Goal: Information Seeking & Learning: Compare options

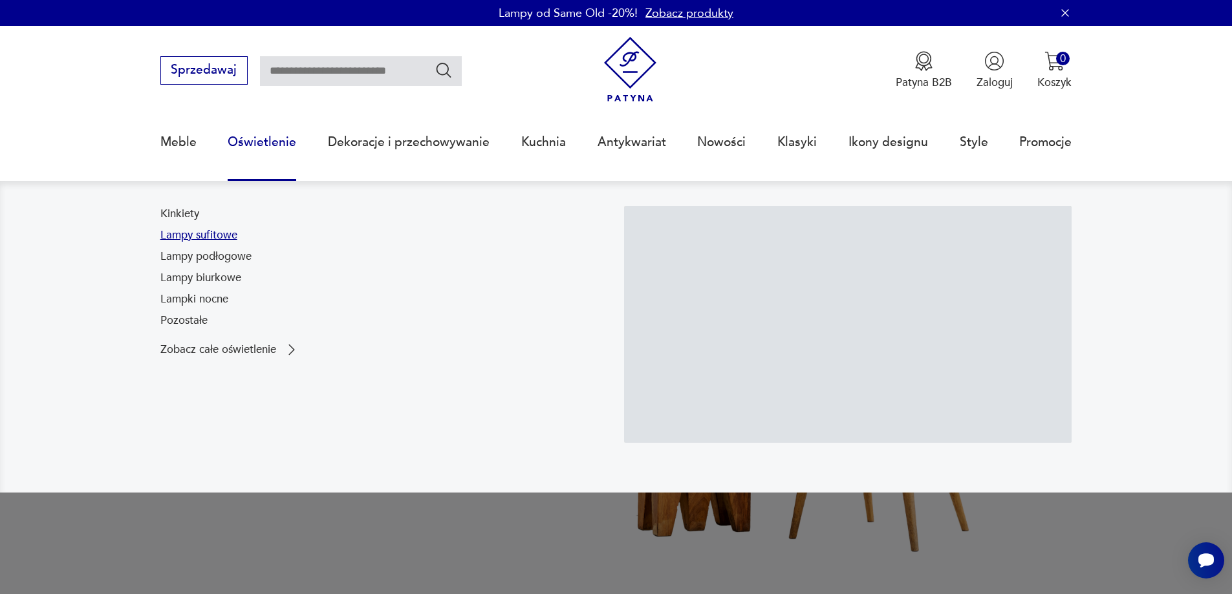
click at [191, 237] on link "Lampy sufitowe" at bounding box center [198, 236] width 77 height 16
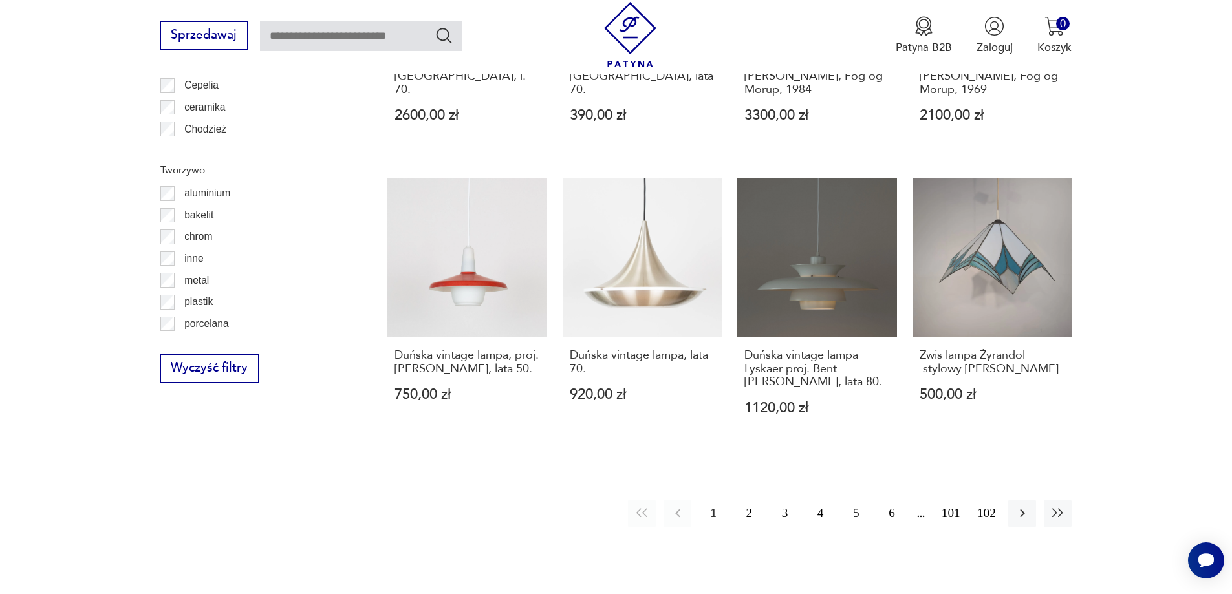
scroll to position [1400, 0]
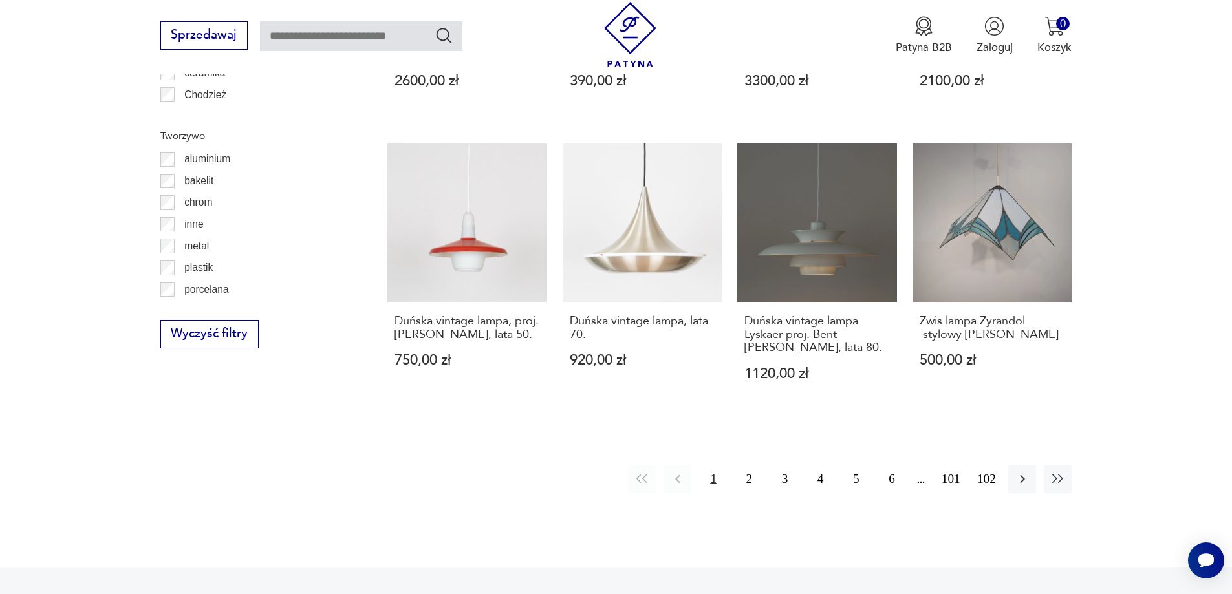
drag, startPoint x: 753, startPoint y: 464, endPoint x: 752, endPoint y: 423, distance: 40.8
click at [753, 466] on button "2" at bounding box center [749, 480] width 28 height 28
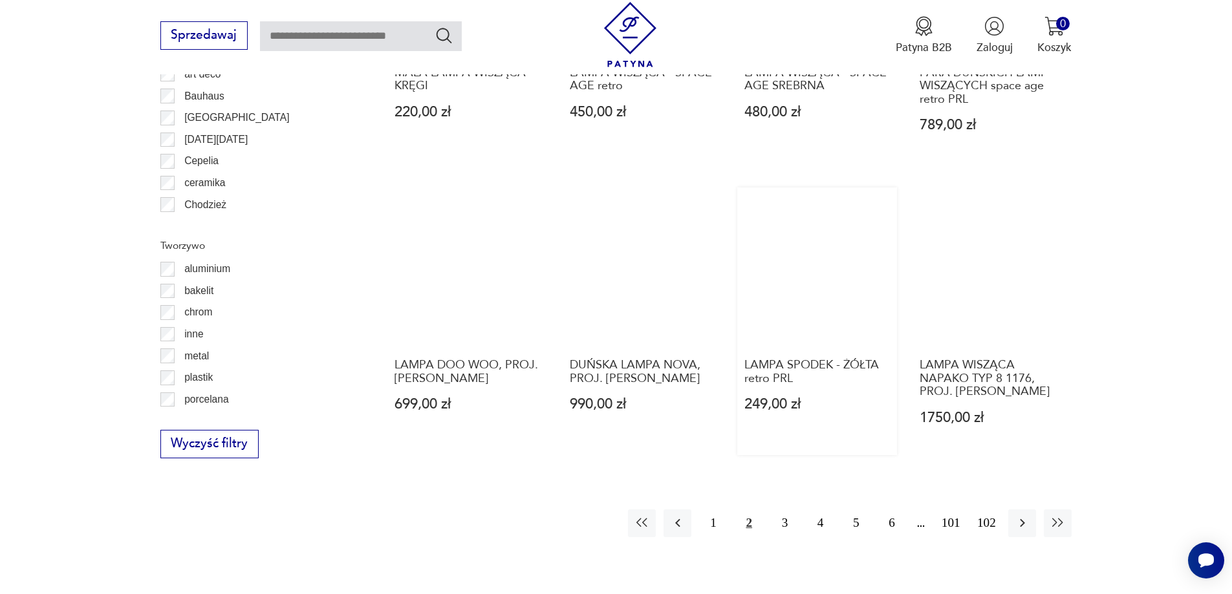
scroll to position [1289, 0]
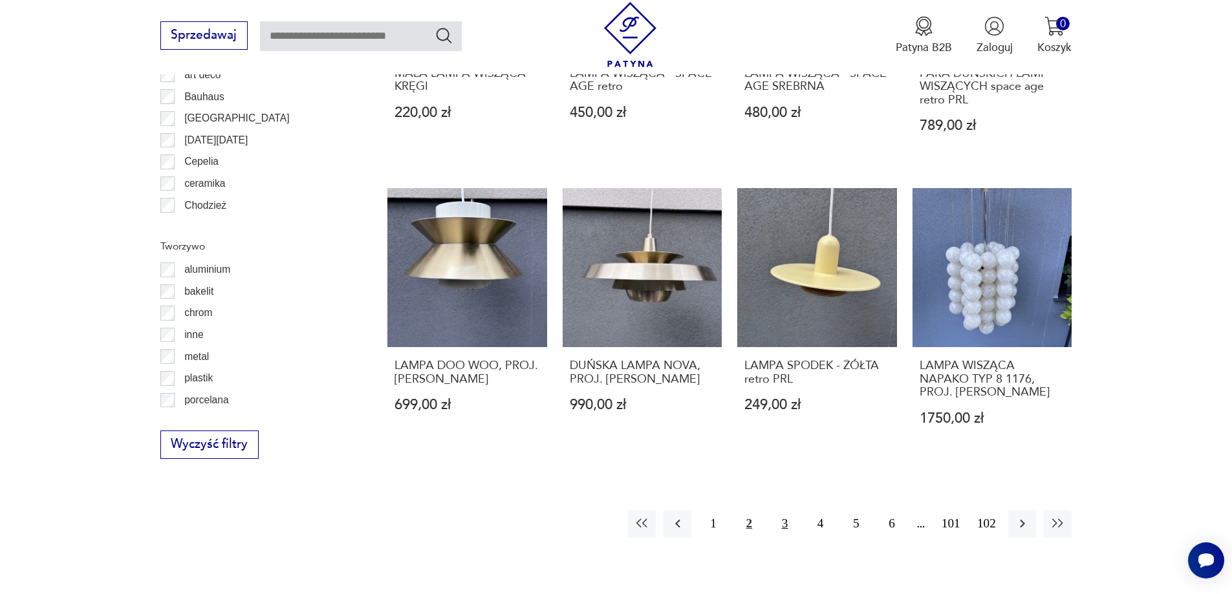
click at [784, 525] on button "3" at bounding box center [785, 524] width 28 height 28
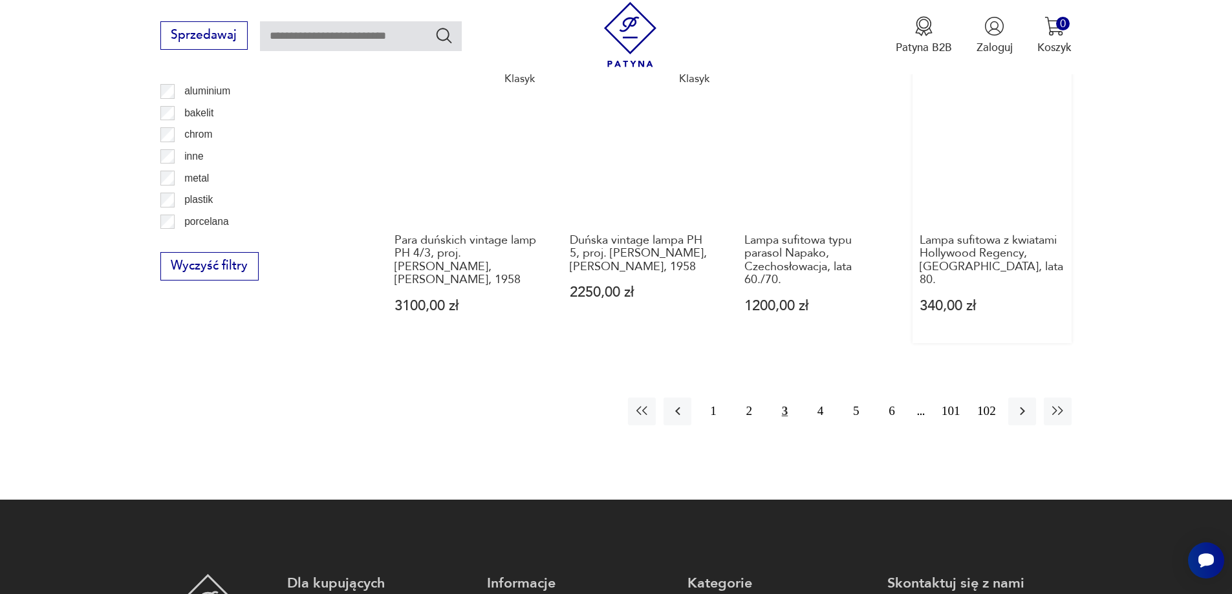
scroll to position [1483, 0]
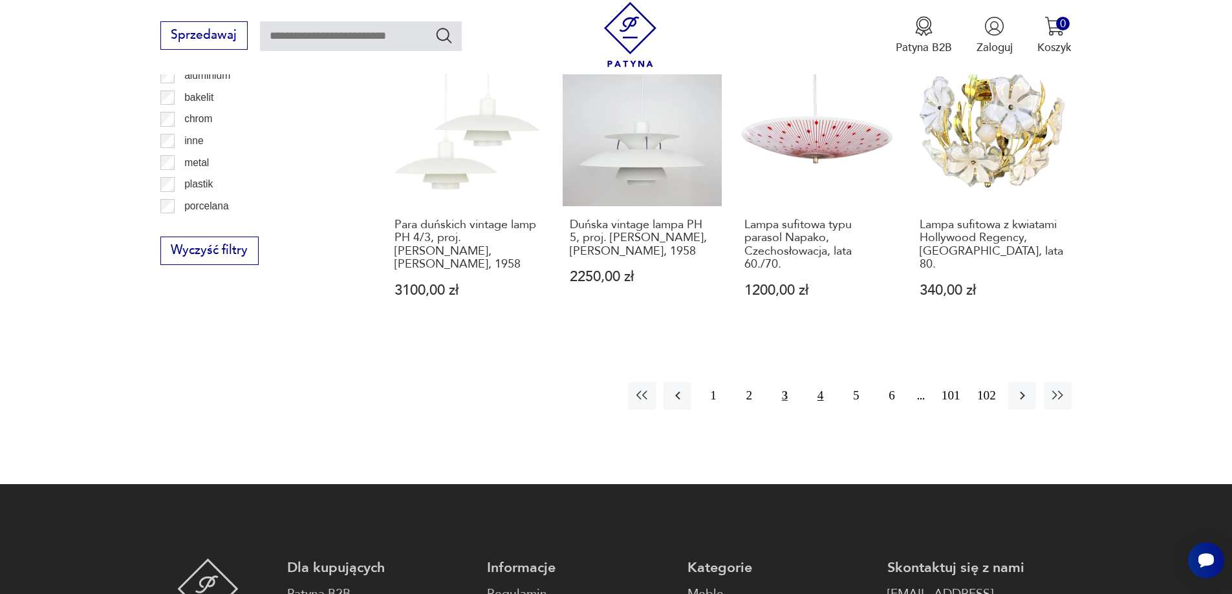
click at [818, 389] on button "4" at bounding box center [820, 396] width 28 height 28
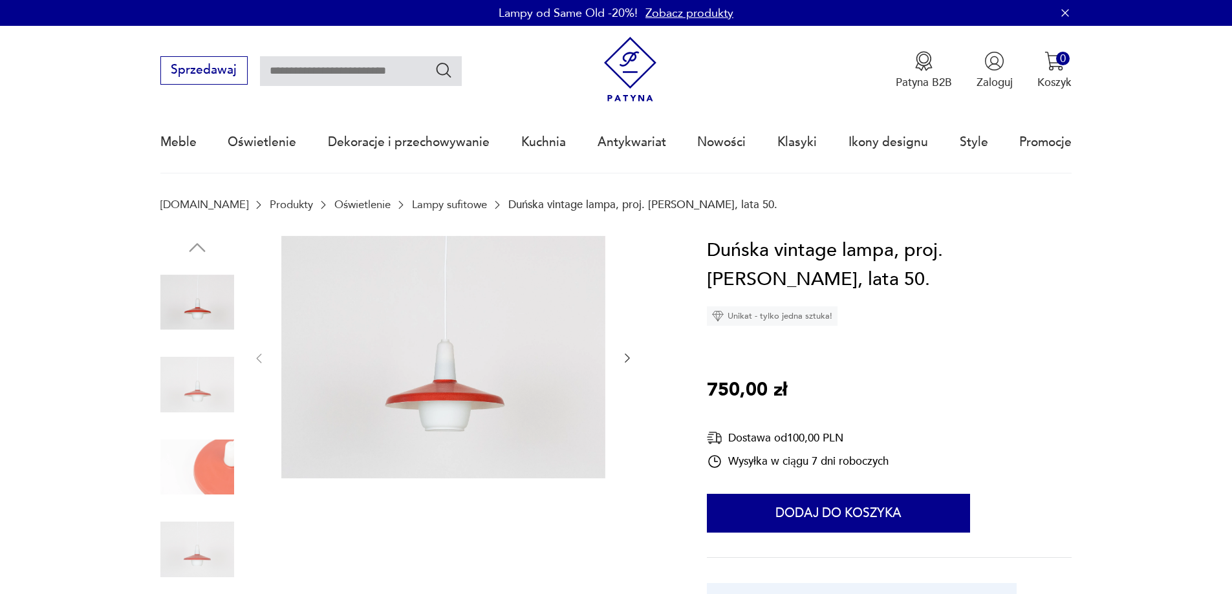
click at [184, 465] on img at bounding box center [197, 468] width 74 height 74
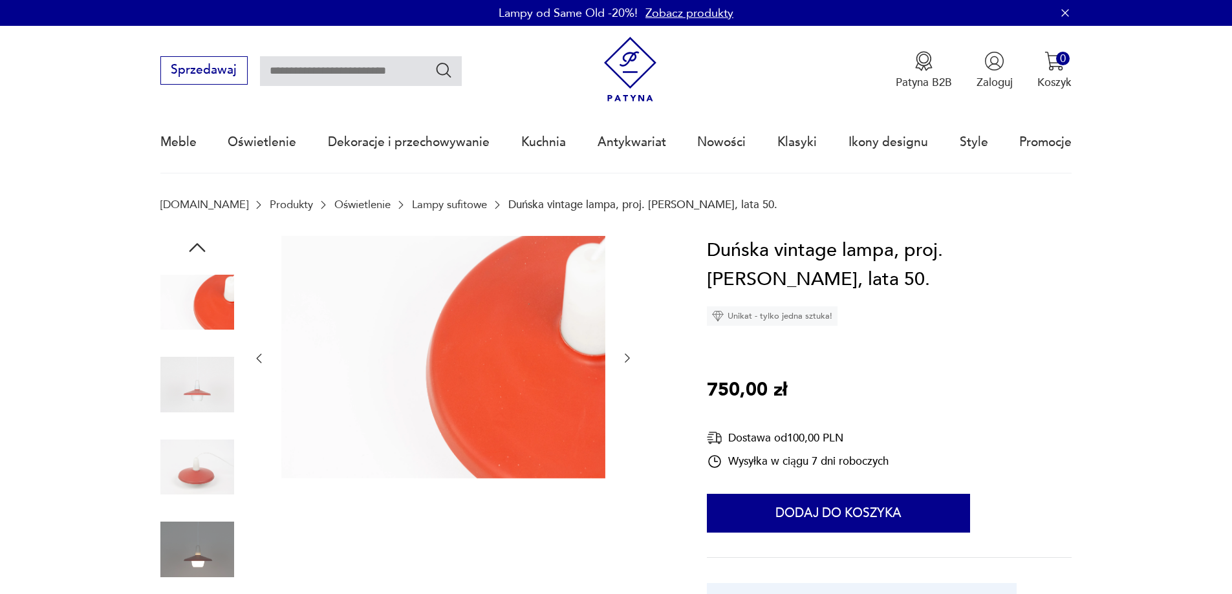
click at [204, 337] on img at bounding box center [197, 303] width 74 height 74
click at [181, 460] on img at bounding box center [197, 468] width 74 height 74
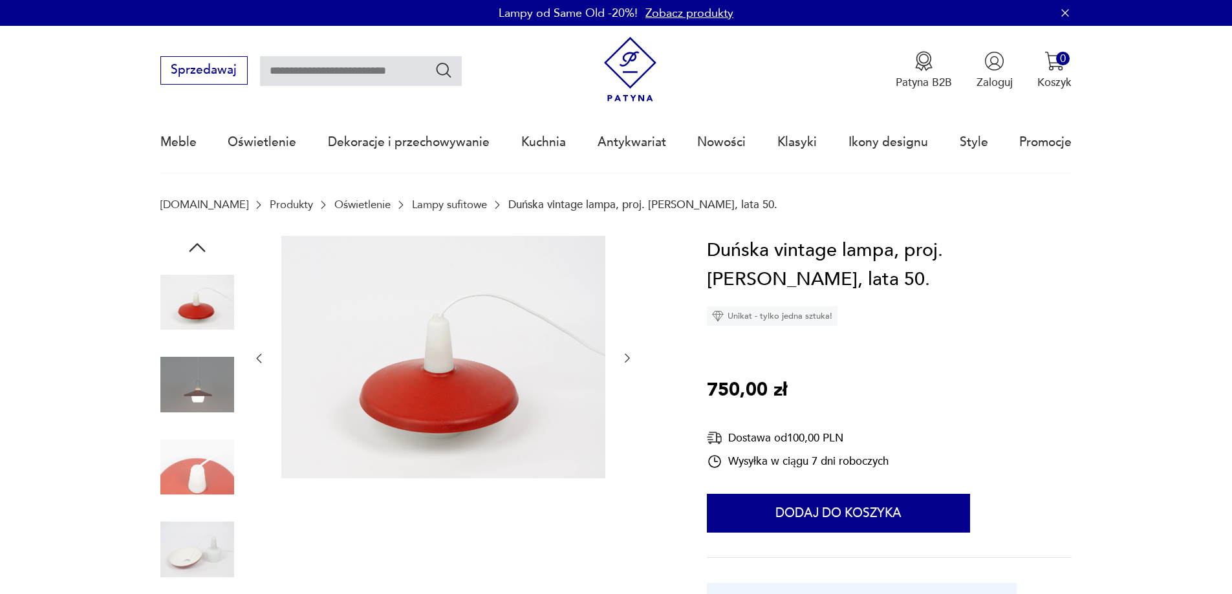
click at [180, 486] on img at bounding box center [197, 468] width 74 height 74
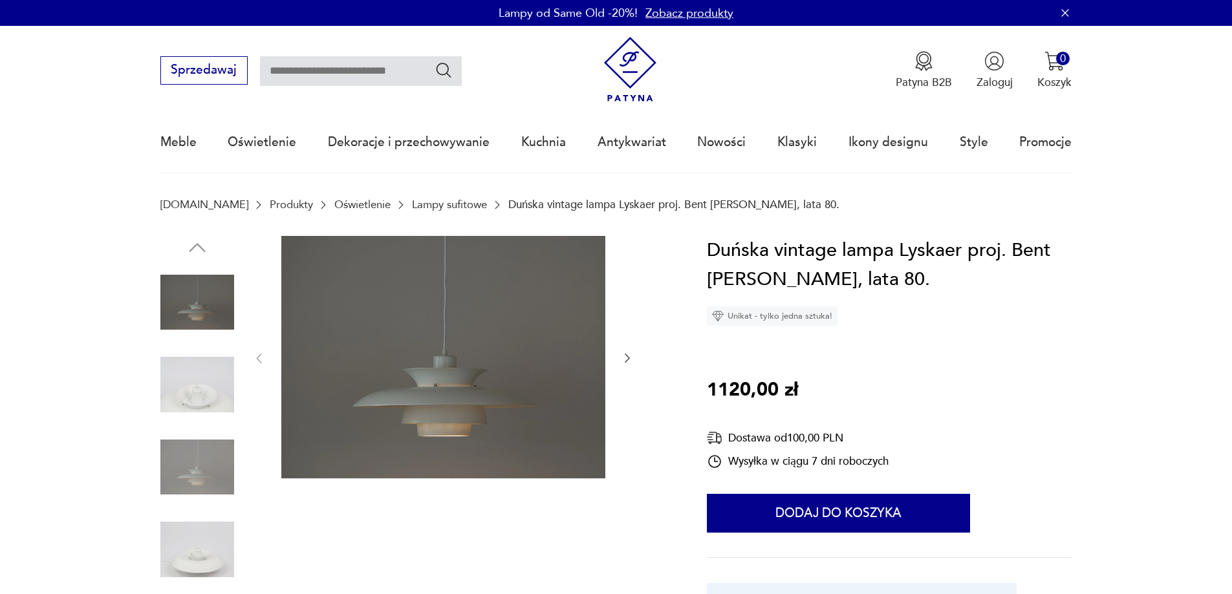
click at [197, 486] on img at bounding box center [197, 468] width 74 height 74
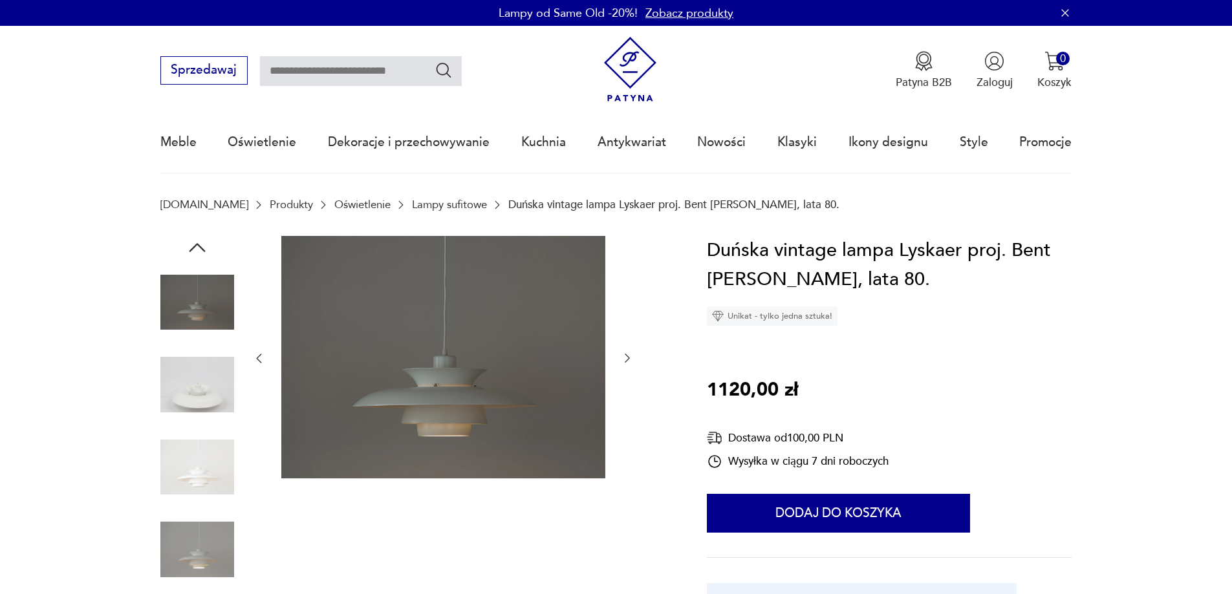
click at [197, 486] on img at bounding box center [197, 468] width 74 height 74
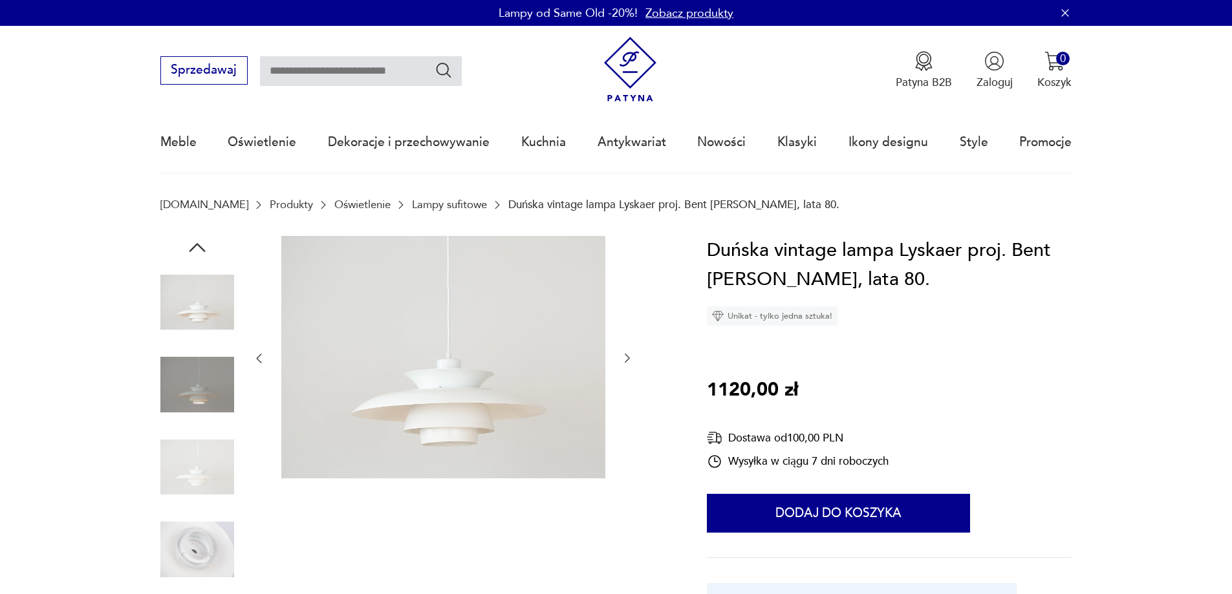
click at [197, 486] on img at bounding box center [197, 468] width 74 height 74
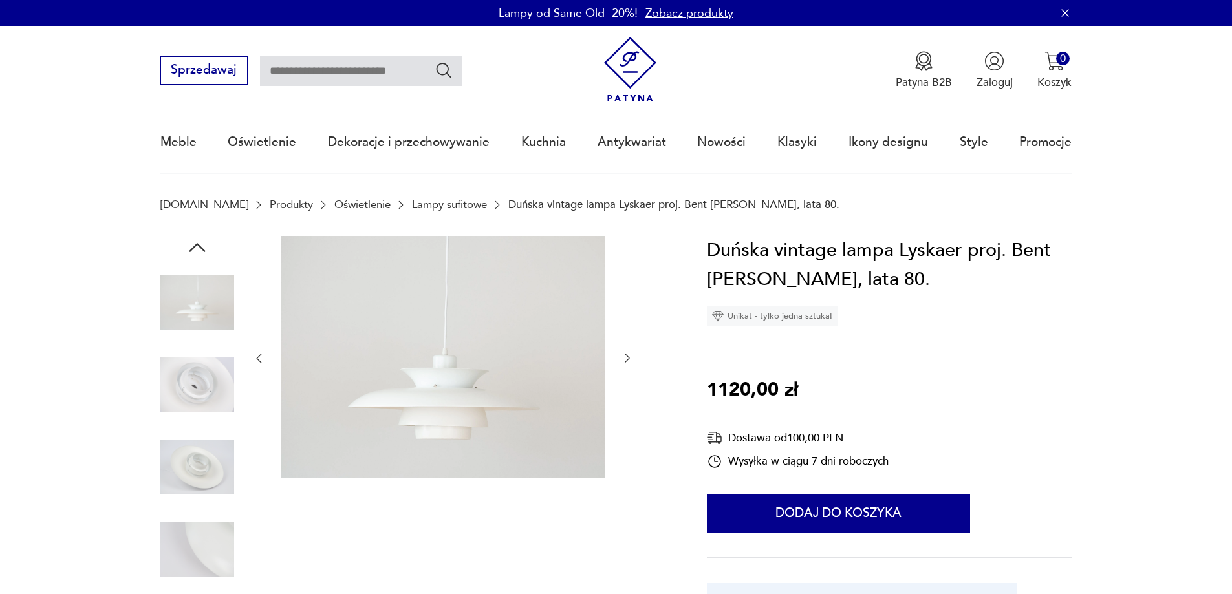
click at [197, 486] on img at bounding box center [197, 468] width 74 height 74
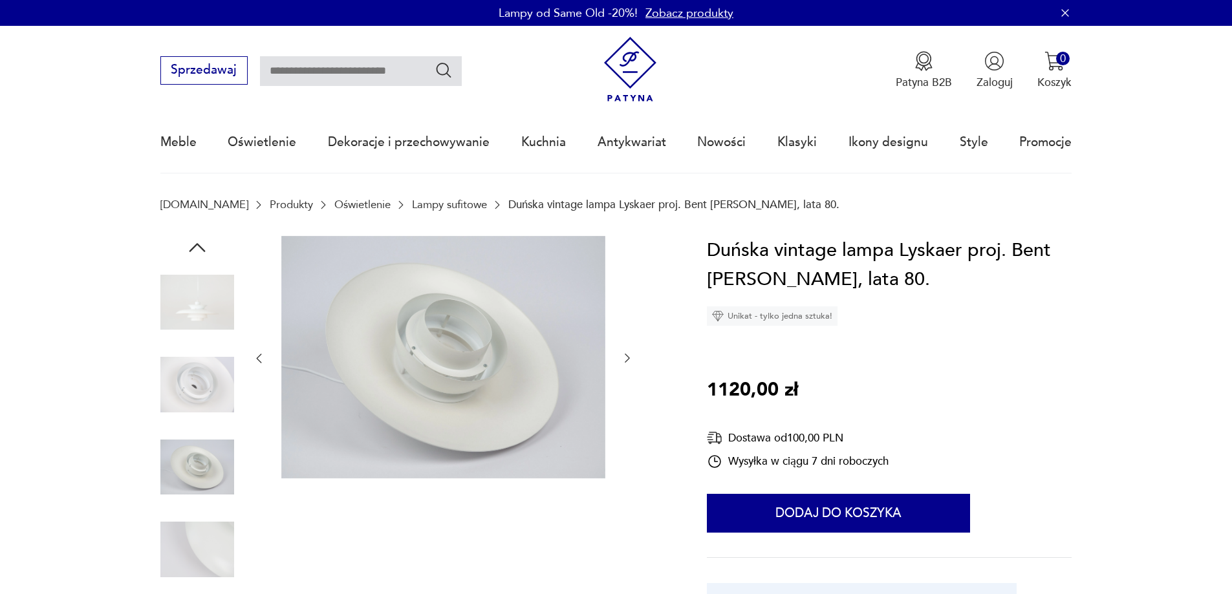
click at [186, 548] on img at bounding box center [197, 550] width 74 height 74
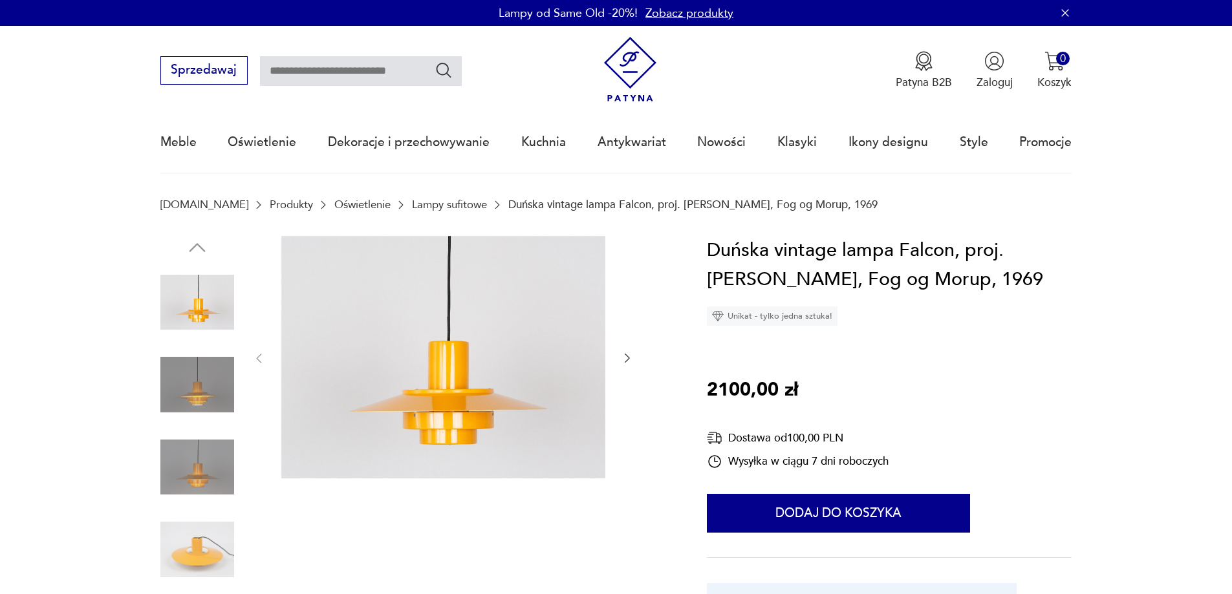
click at [799, 292] on h1 "Duńska vintage lampa Falcon, proj. Andreas Hansen, Fog og Morup, 1969" at bounding box center [889, 265] width 365 height 59
click at [800, 282] on h1 "Duńska vintage lampa Falcon, proj. Andreas Hansen, Fog og Morup, 1969" at bounding box center [889, 265] width 365 height 59
click at [195, 328] on img at bounding box center [197, 303] width 74 height 74
click at [199, 376] on img at bounding box center [197, 385] width 74 height 74
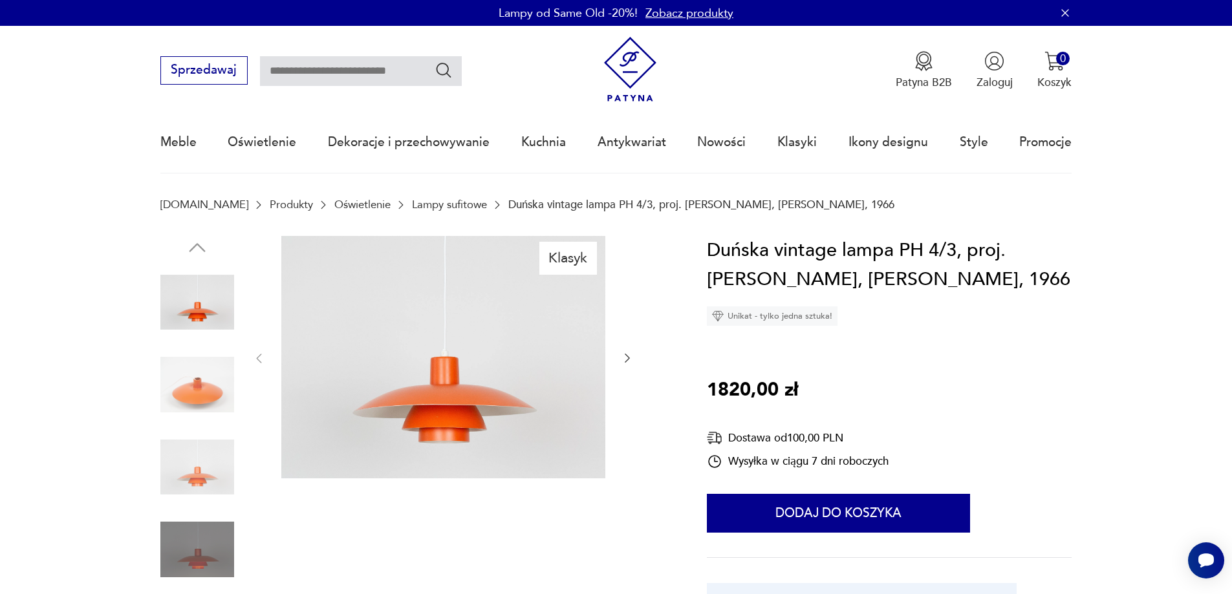
click at [715, 281] on h1 "Duńska vintage lampa PH 4/3, proj. Poul Henningsen, Louis Poulsen, 1966" at bounding box center [889, 265] width 365 height 59
click at [191, 486] on img at bounding box center [197, 468] width 74 height 74
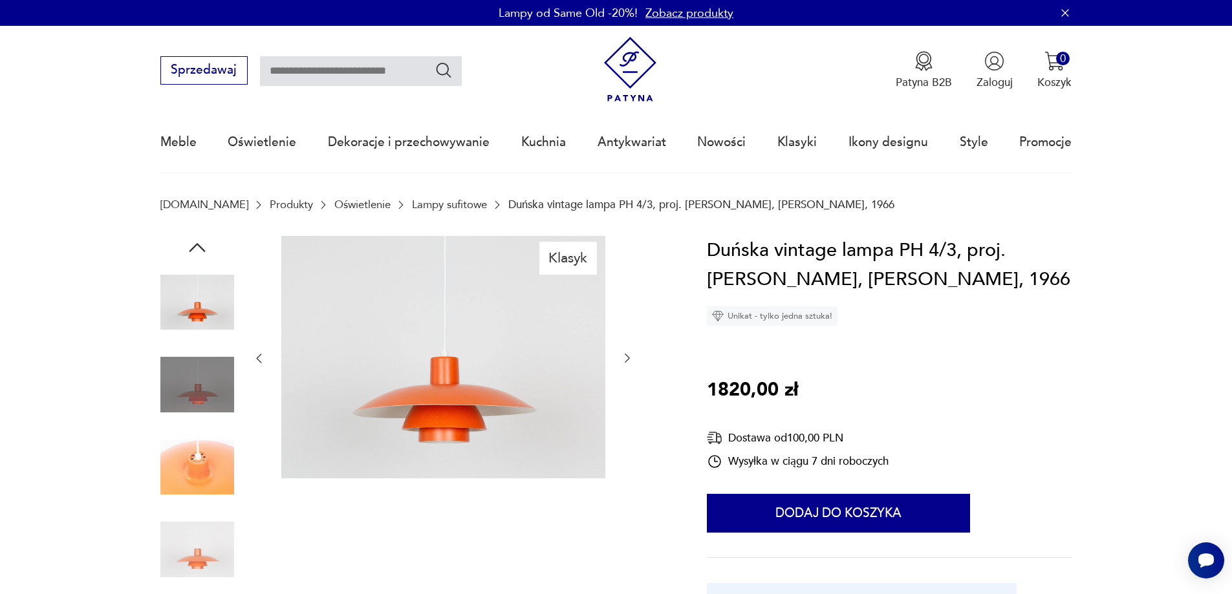
click at [198, 455] on img at bounding box center [197, 468] width 74 height 74
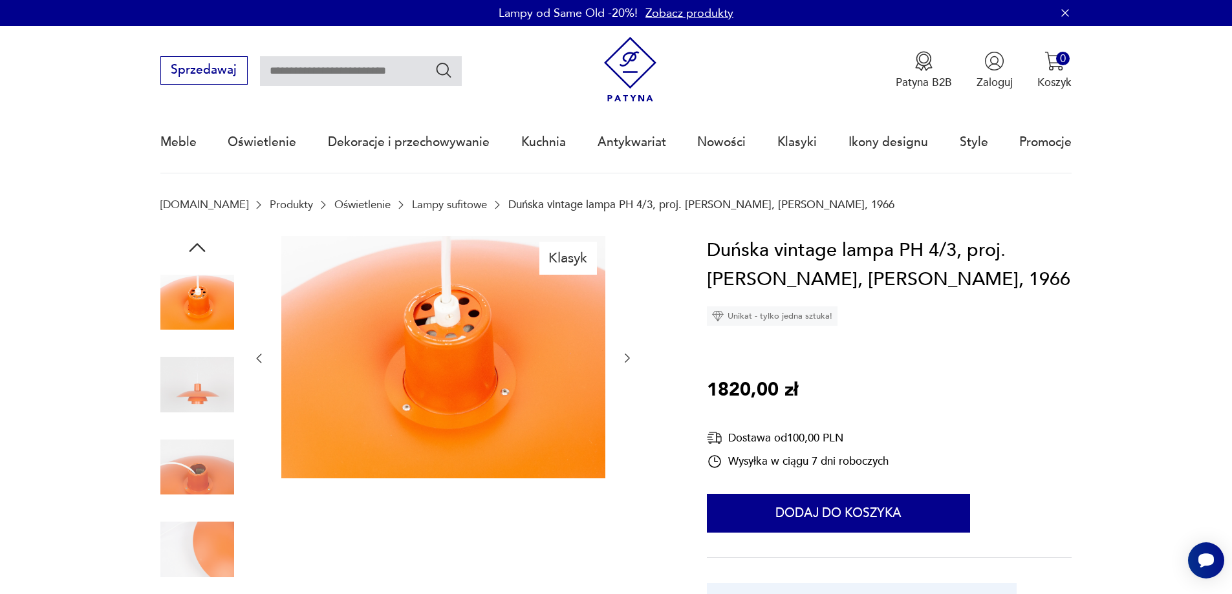
click at [428, 356] on img at bounding box center [443, 357] width 324 height 243
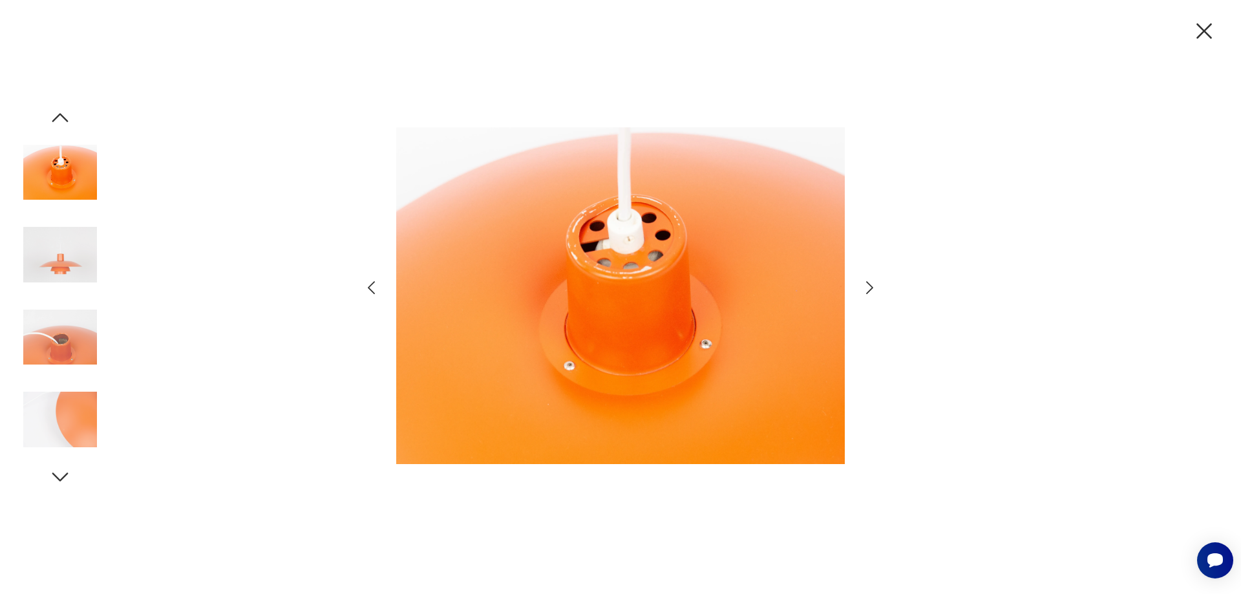
click at [70, 351] on img at bounding box center [60, 338] width 74 height 74
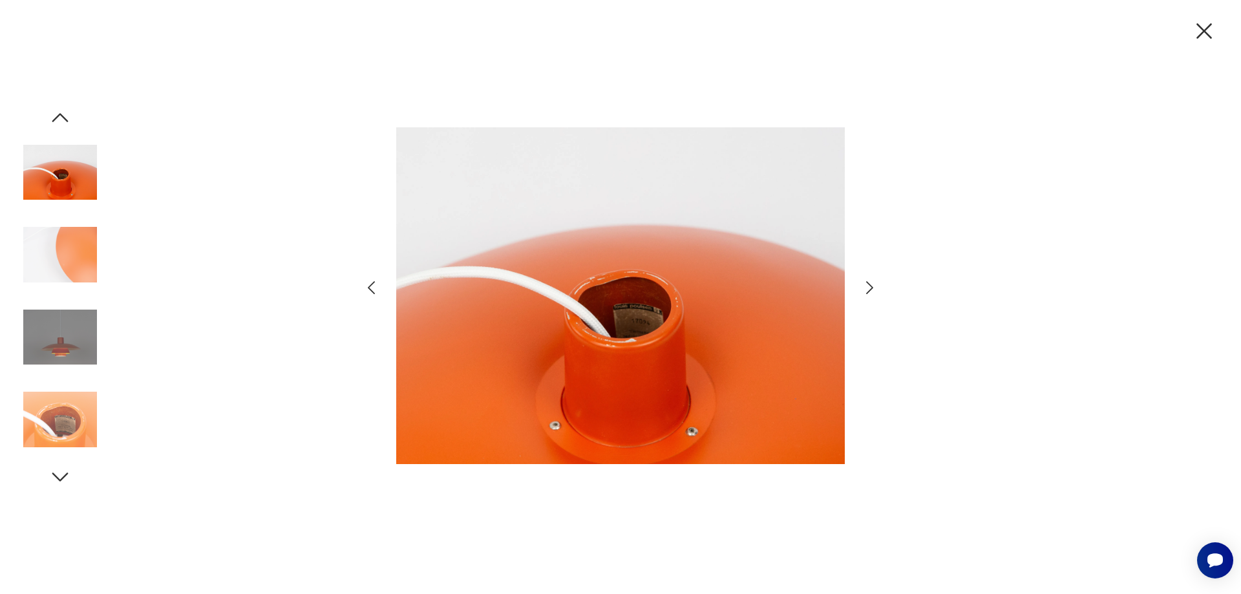
click at [70, 351] on img at bounding box center [60, 338] width 74 height 74
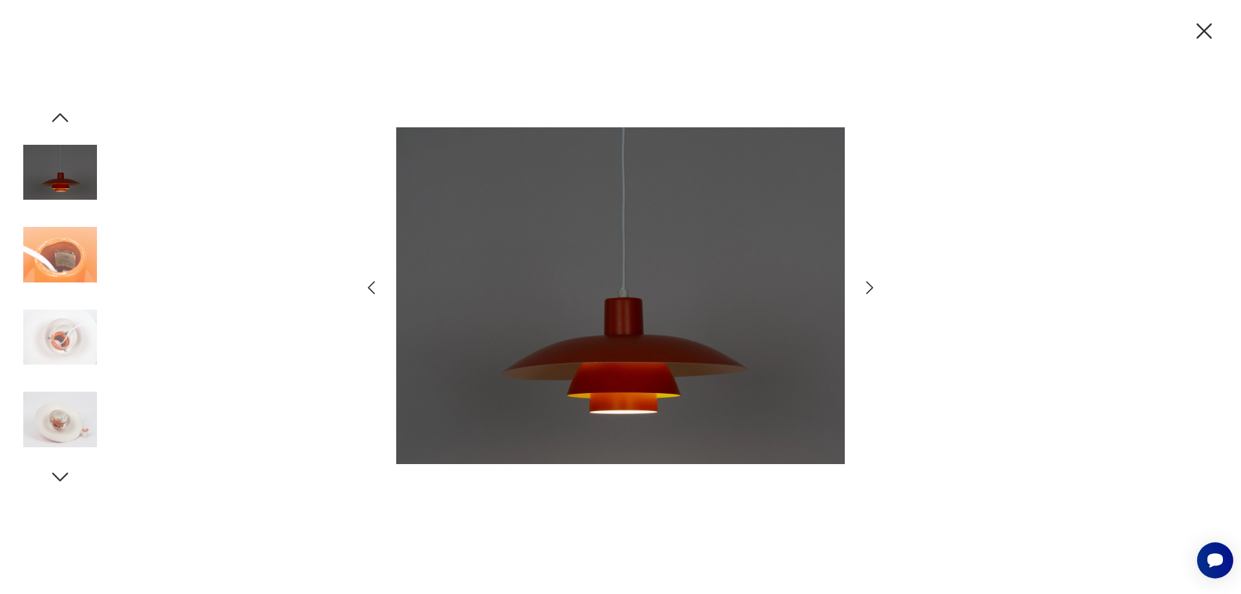
click at [70, 351] on img at bounding box center [60, 338] width 74 height 74
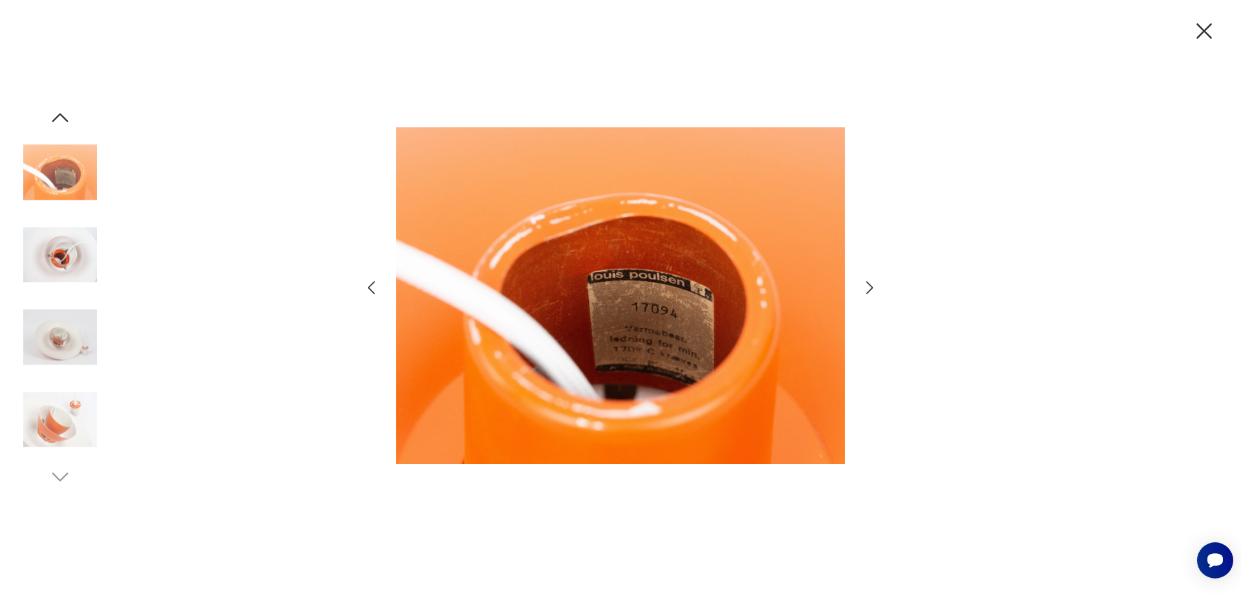
click at [70, 351] on img at bounding box center [60, 338] width 74 height 74
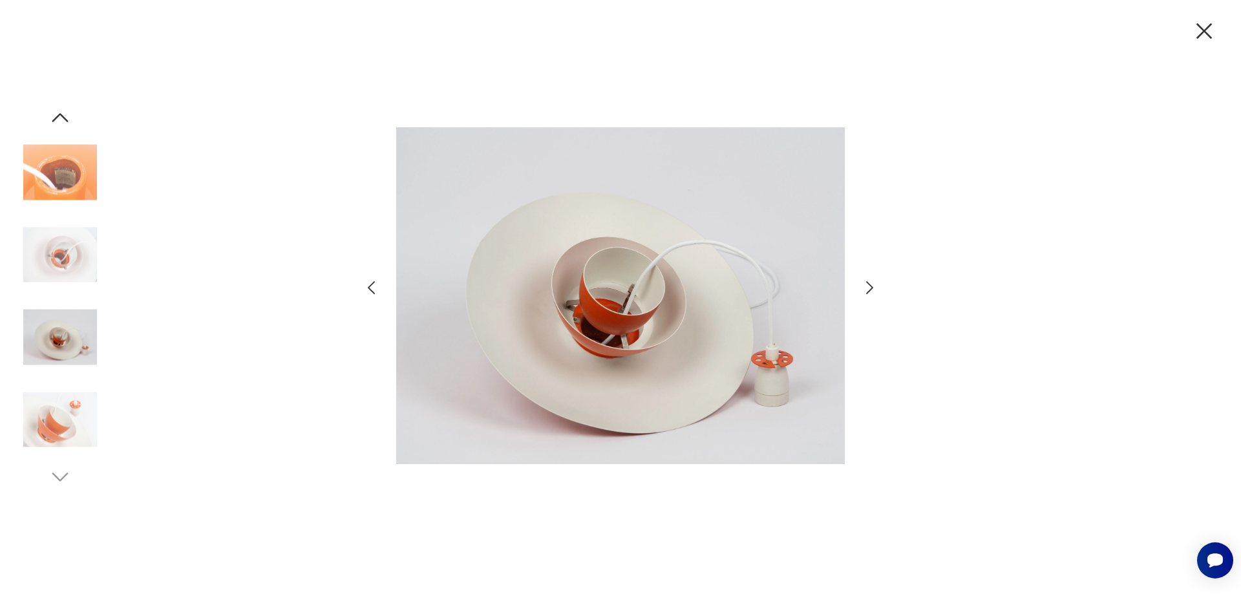
click at [56, 402] on img at bounding box center [60, 420] width 74 height 74
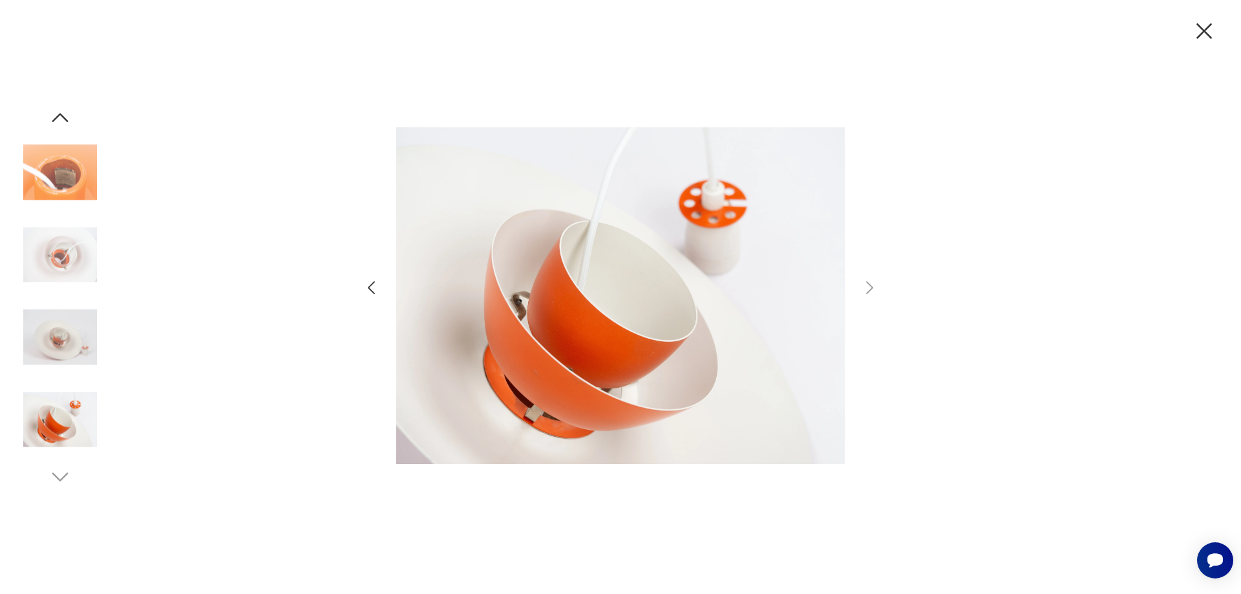
click at [60, 183] on img at bounding box center [60, 173] width 74 height 74
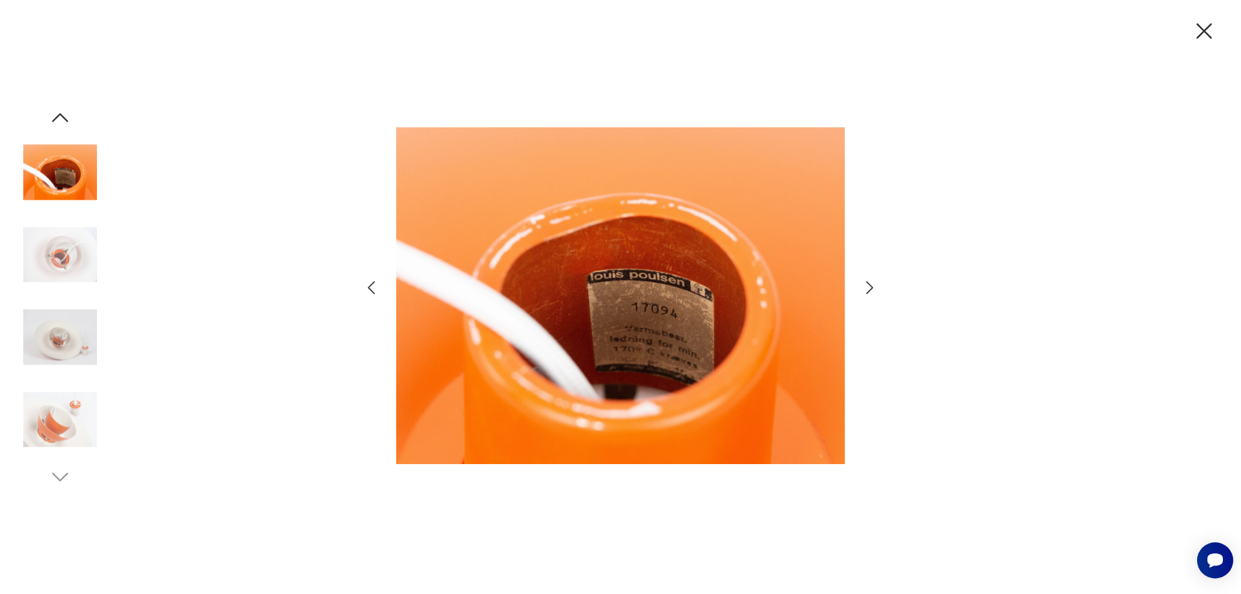
click at [69, 122] on icon "button" at bounding box center [59, 117] width 23 height 23
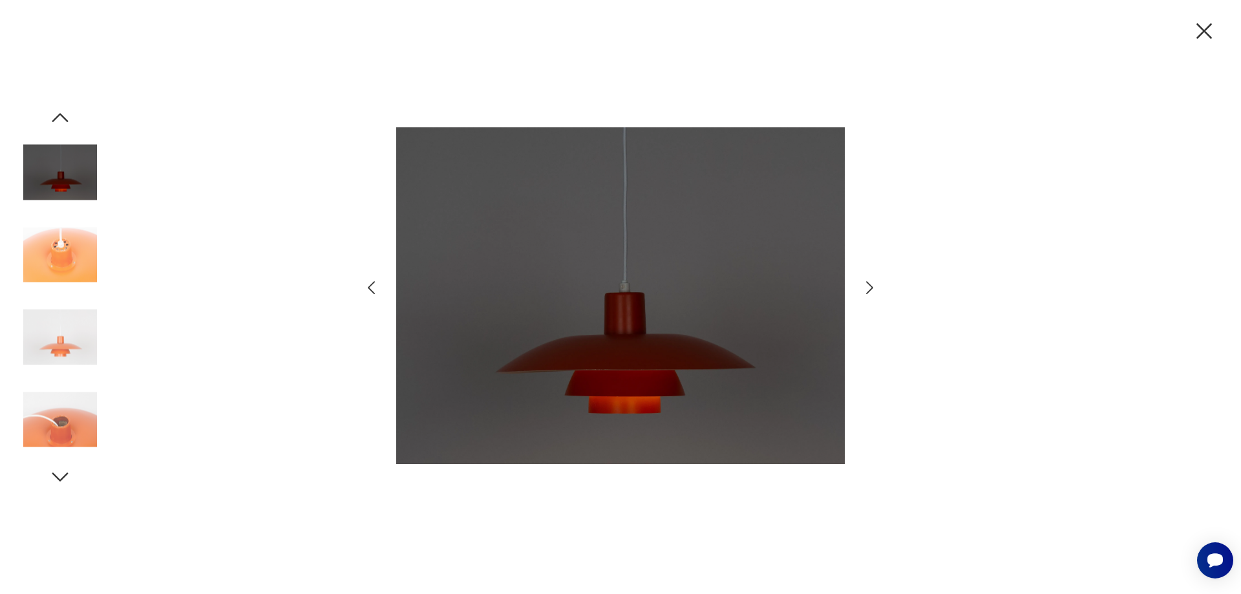
click at [61, 170] on img at bounding box center [60, 173] width 74 height 74
click at [1197, 28] on icon "button" at bounding box center [1204, 30] width 27 height 27
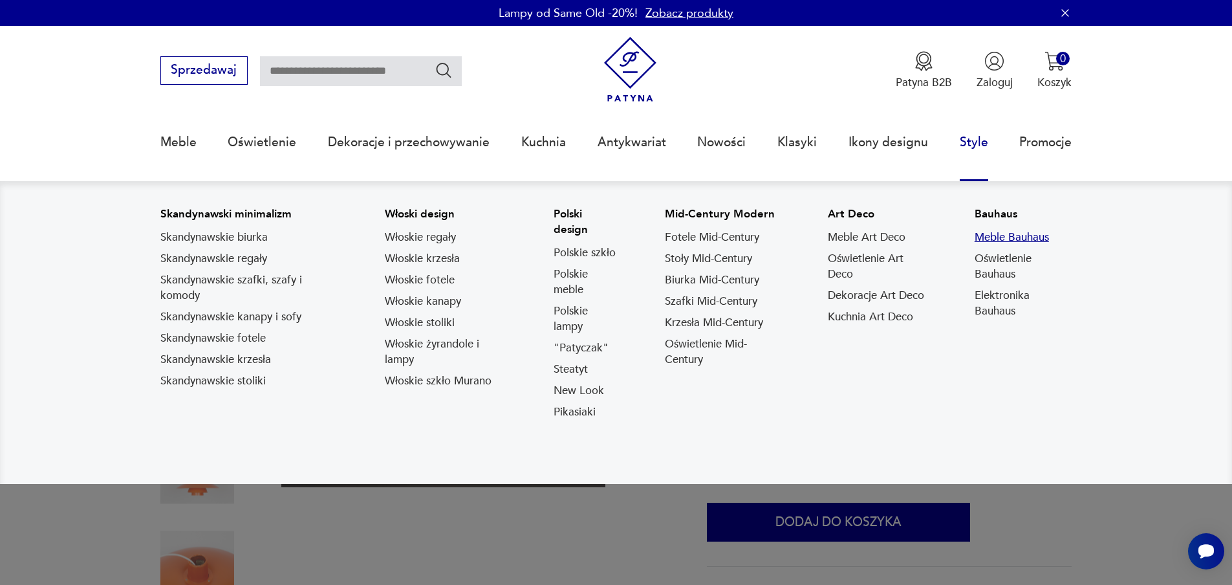
click at [1018, 230] on link "Meble Bauhaus" at bounding box center [1011, 238] width 74 height 16
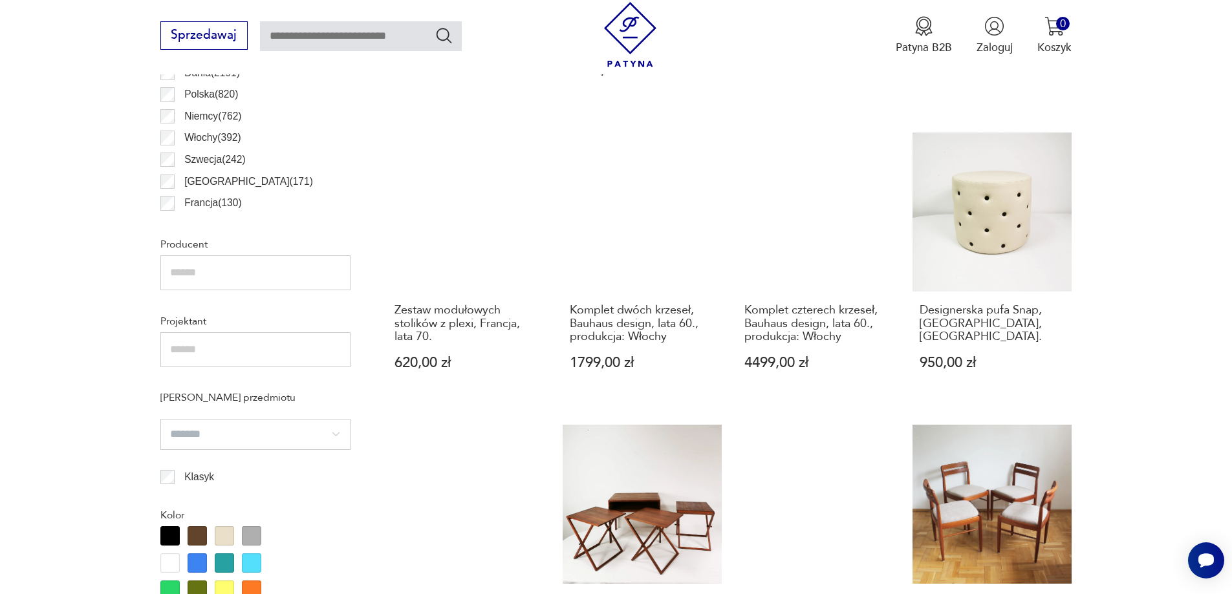
scroll to position [1012, 0]
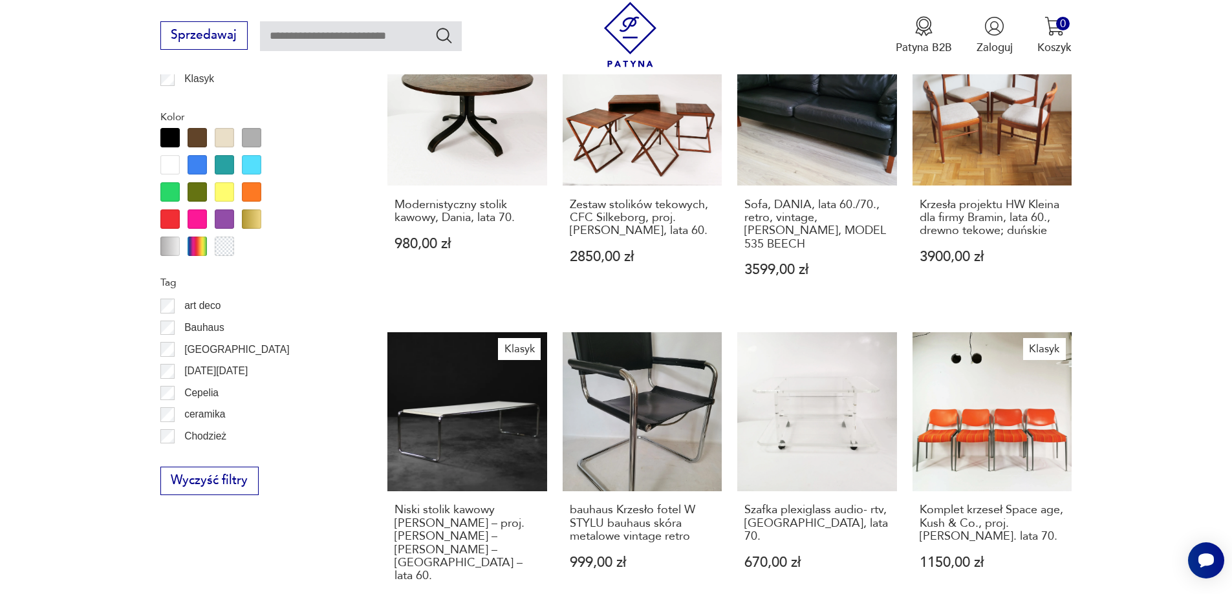
drag, startPoint x: 1155, startPoint y: 195, endPoint x: 1168, endPoint y: 168, distance: 29.2
click at [1156, 193] on section "Filtruj produkty Cena MIN MAX OK Promocja Datowanie OK Kraj pochodzenia Dania (…" at bounding box center [616, 75] width 1232 height 1442
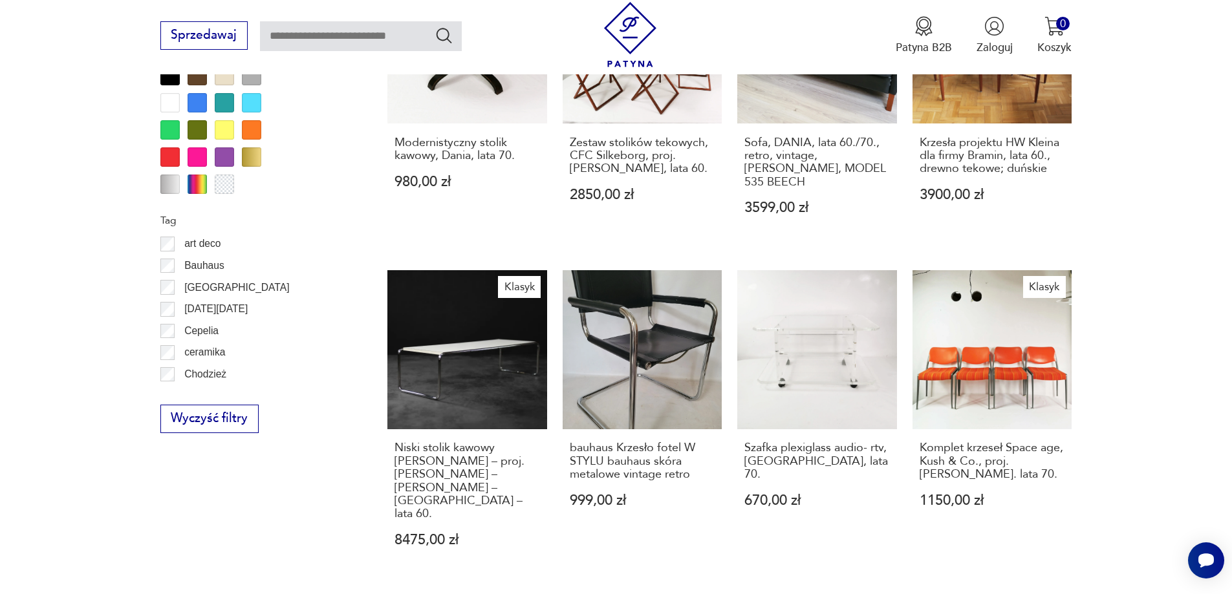
scroll to position [1723, 0]
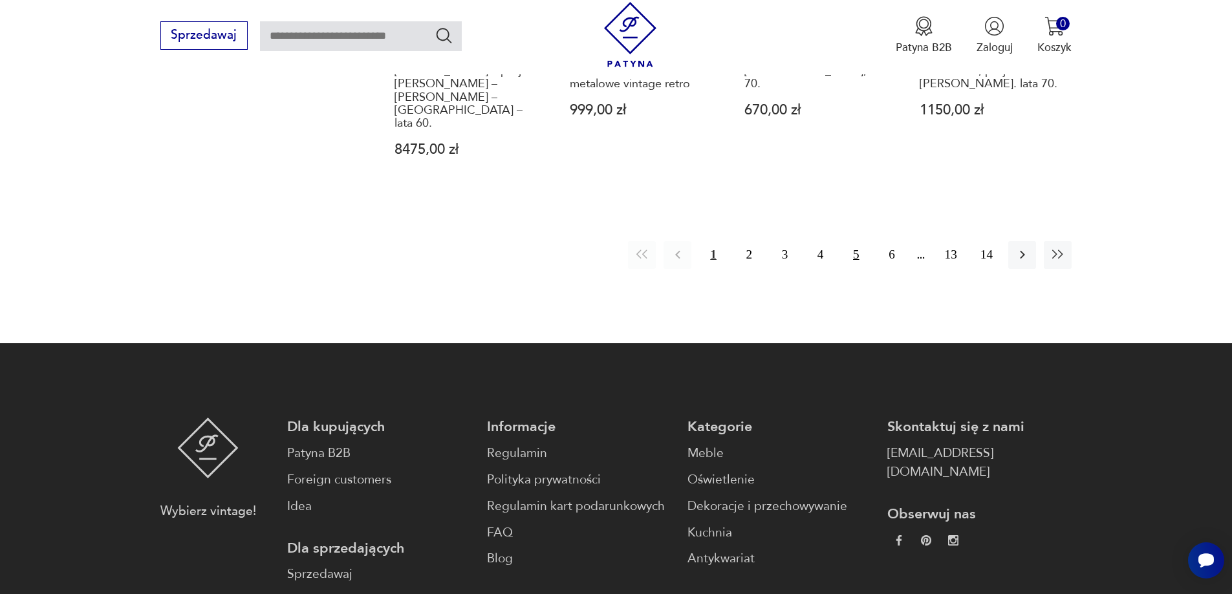
click at [852, 241] on button "5" at bounding box center [856, 255] width 28 height 28
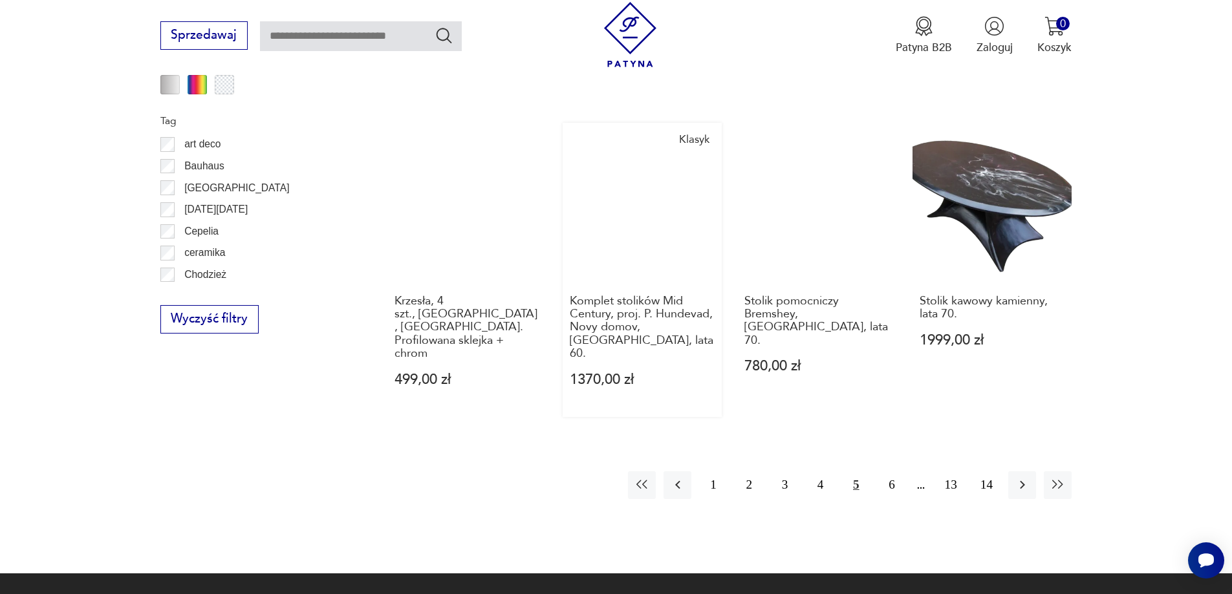
scroll to position [1336, 0]
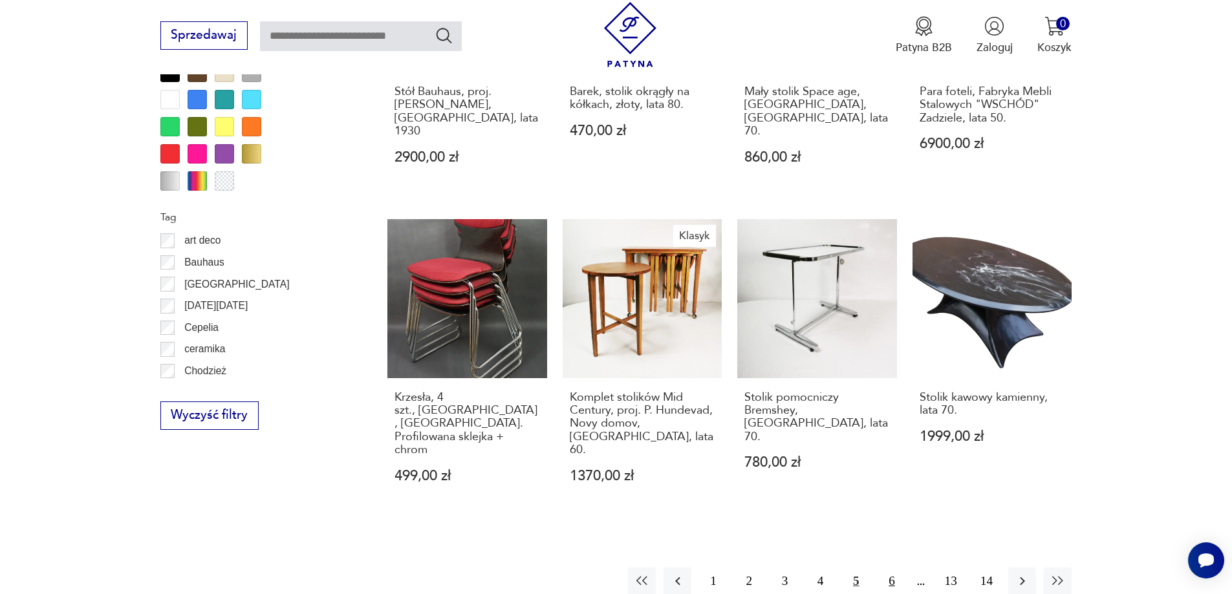
click at [898, 568] on button "6" at bounding box center [891, 582] width 28 height 28
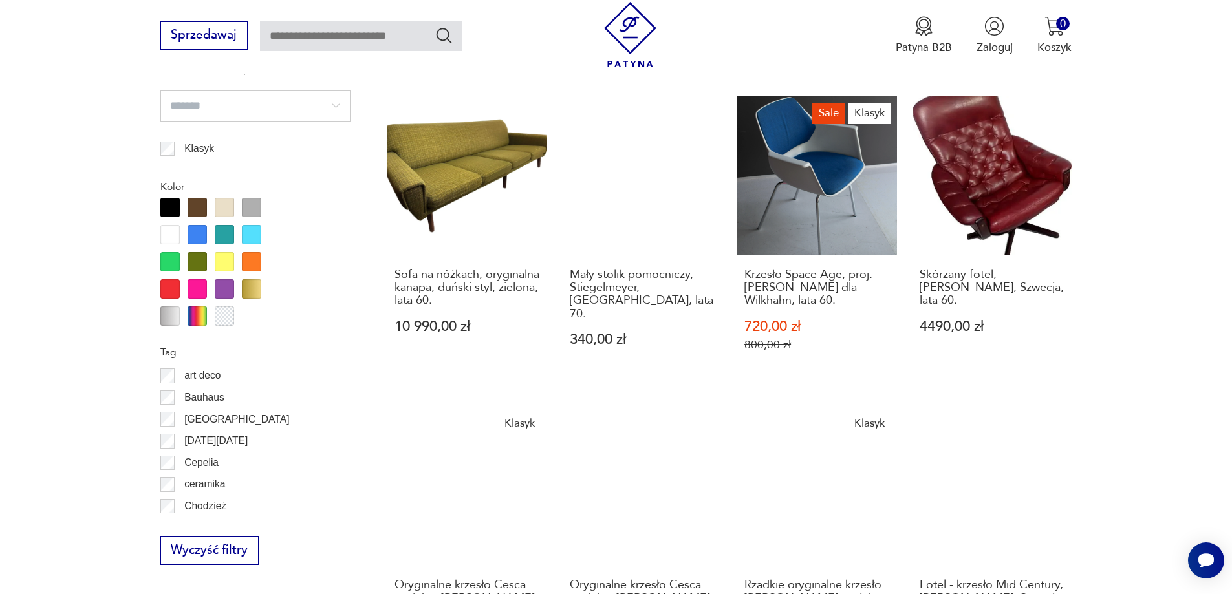
scroll to position [1433, 0]
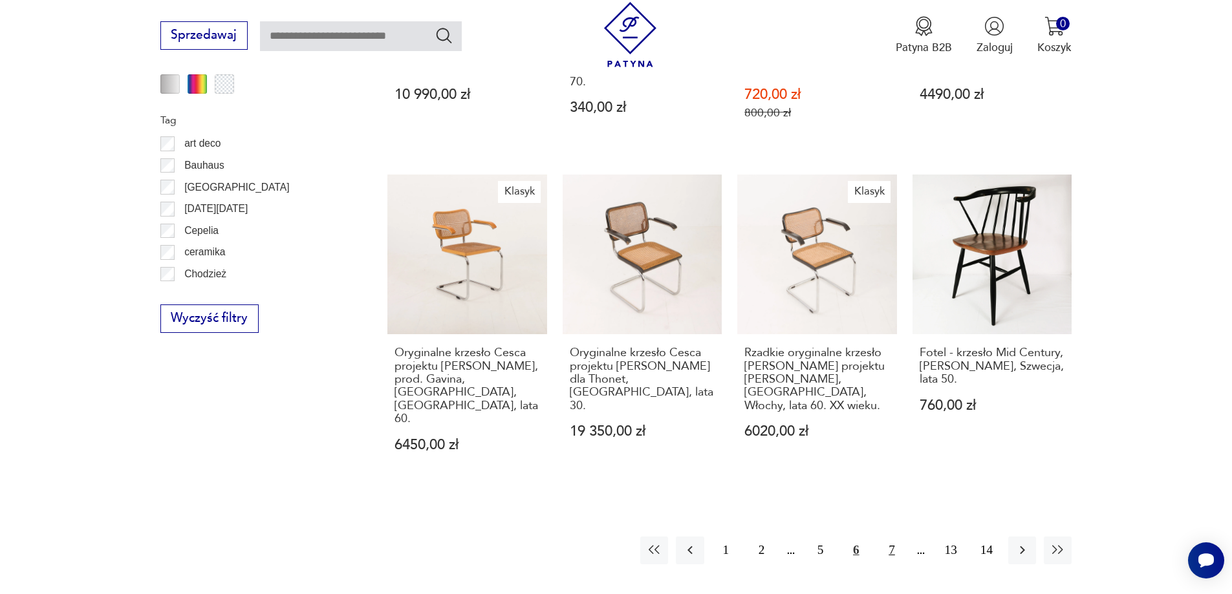
click at [893, 537] on button "7" at bounding box center [891, 551] width 28 height 28
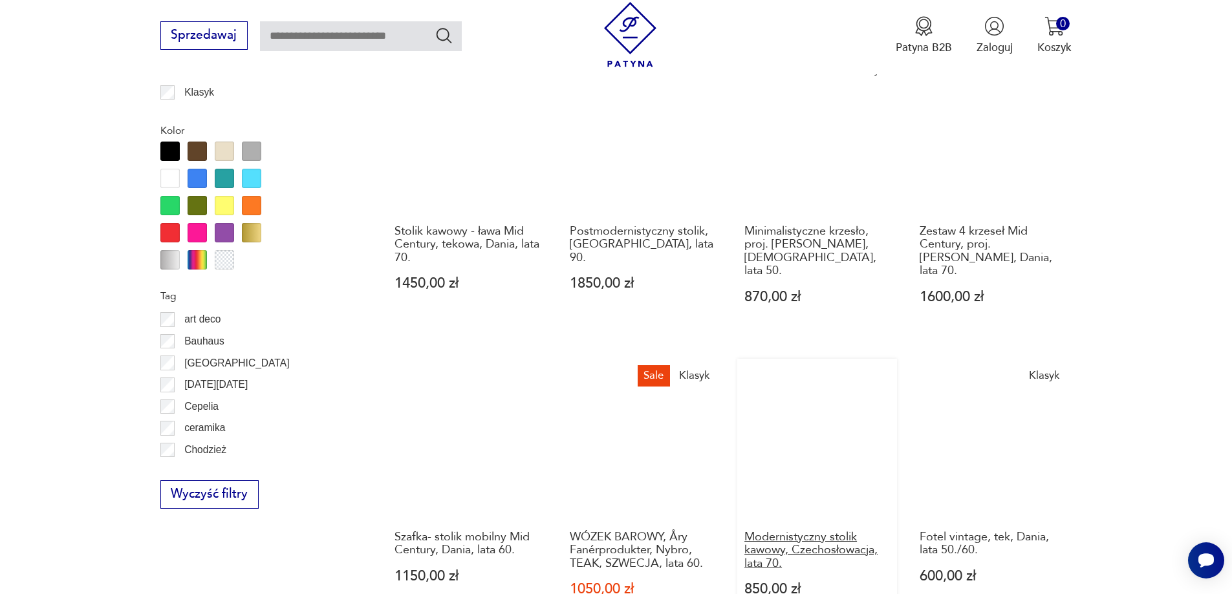
scroll to position [1530, 0]
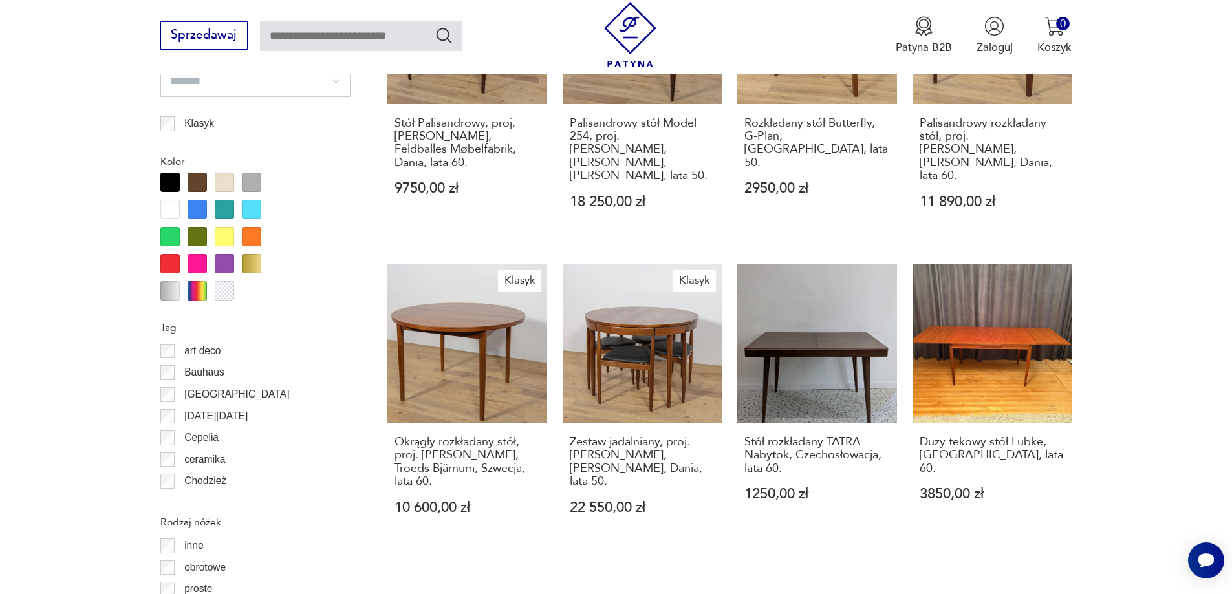
scroll to position [1492, 0]
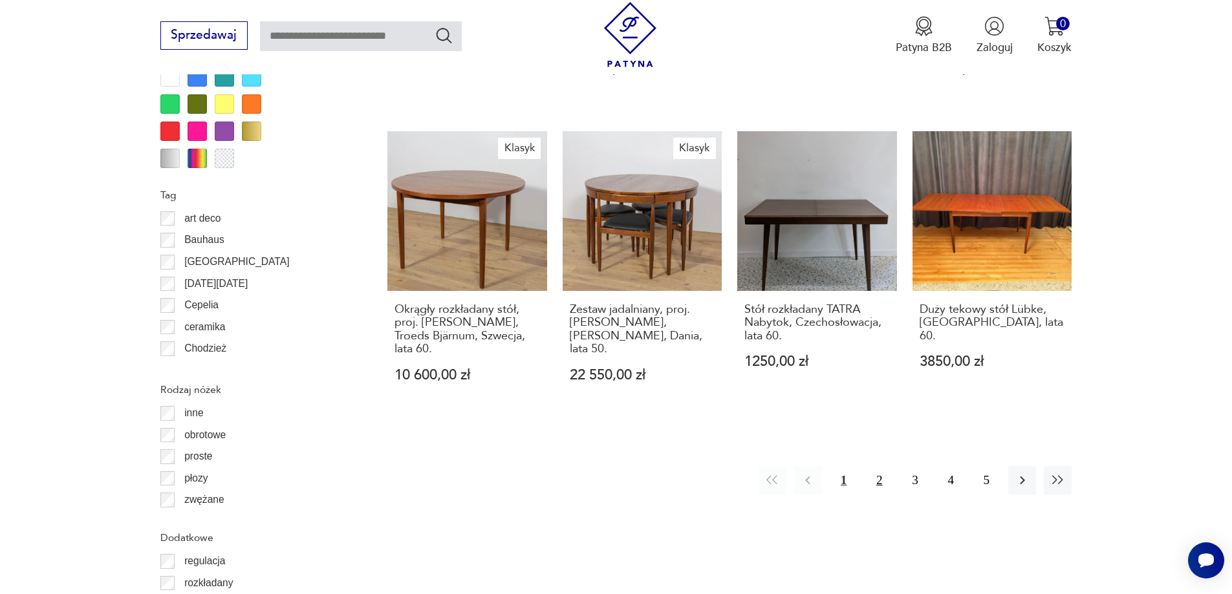
click at [872, 466] on button "2" at bounding box center [879, 480] width 28 height 28
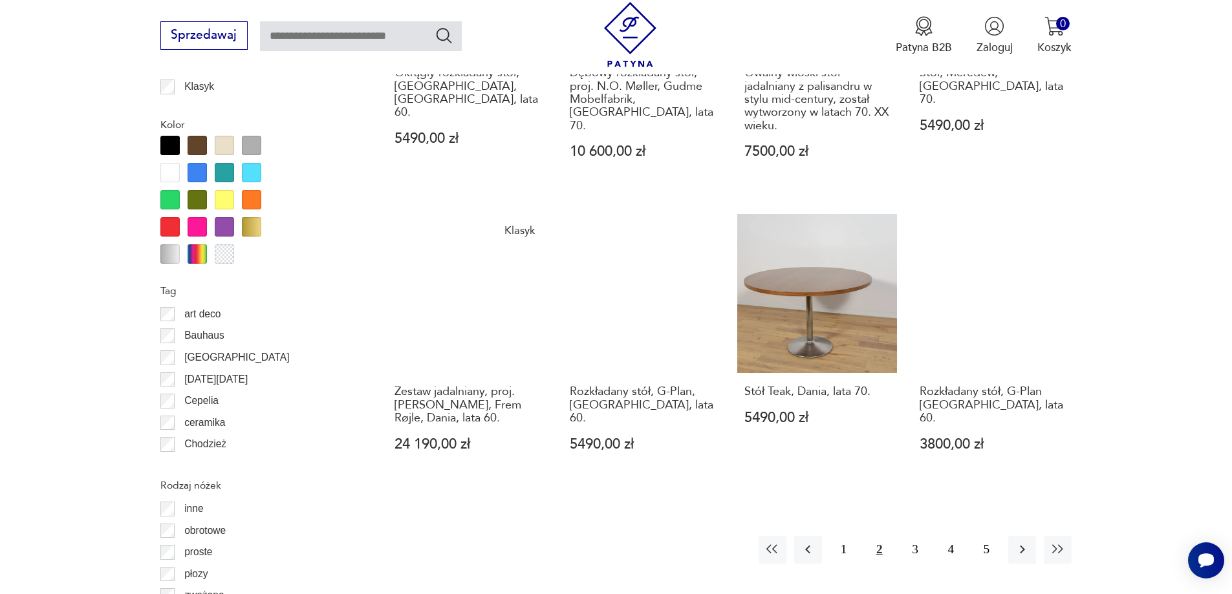
scroll to position [1415, 0]
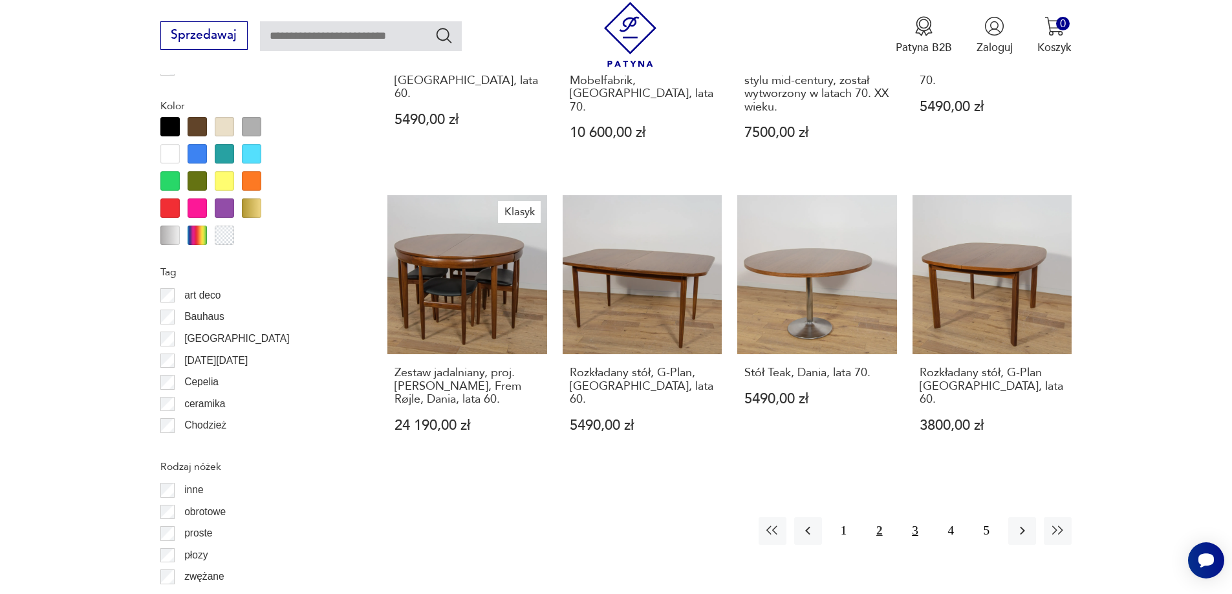
click at [921, 520] on button "3" at bounding box center [915, 531] width 28 height 28
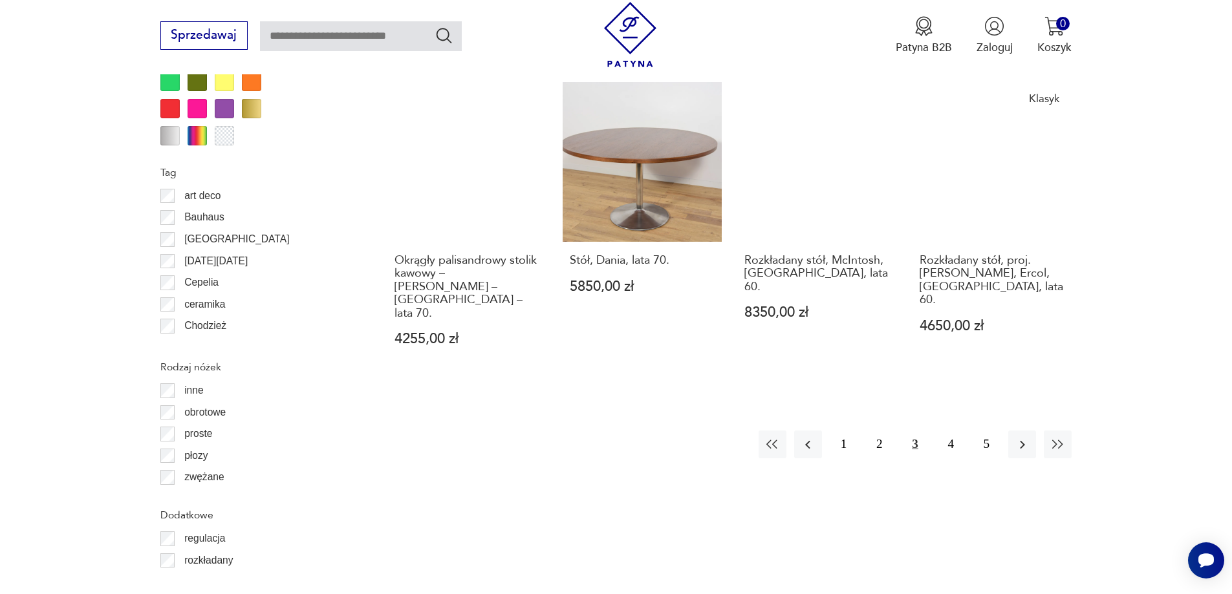
scroll to position [1552, 0]
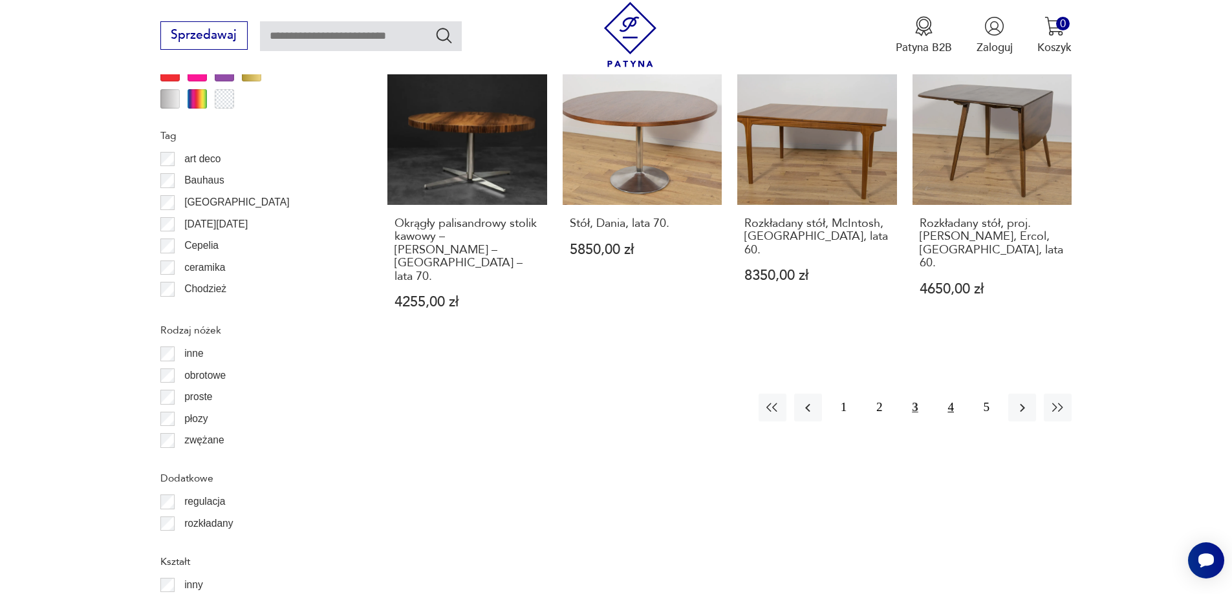
click at [944, 394] on button "4" at bounding box center [951, 408] width 28 height 28
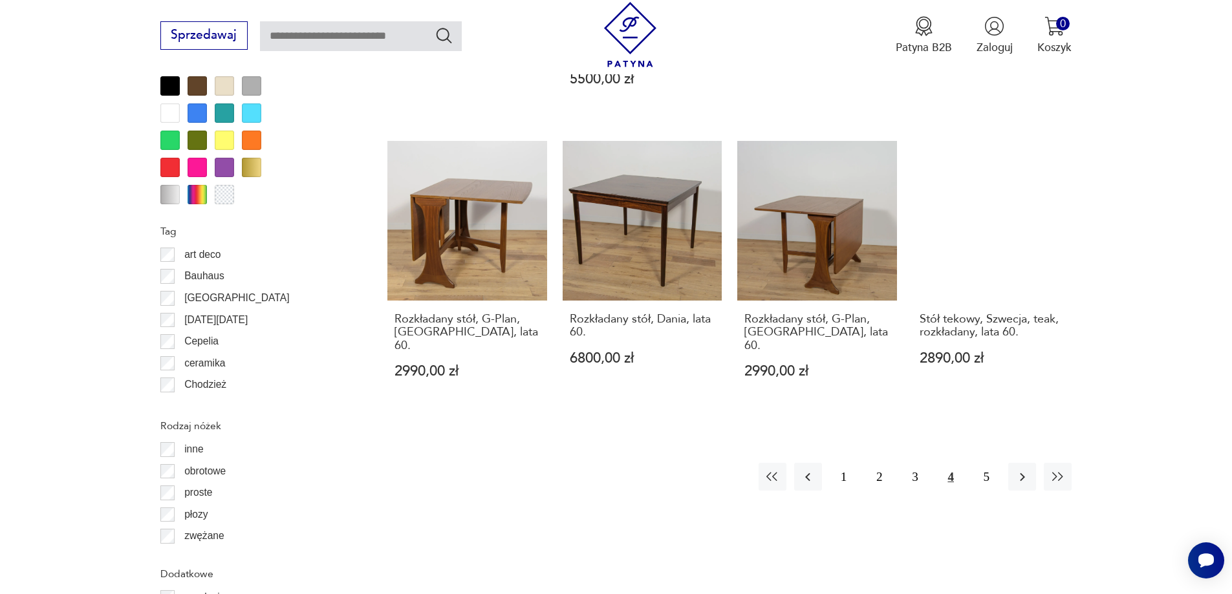
scroll to position [1467, 0]
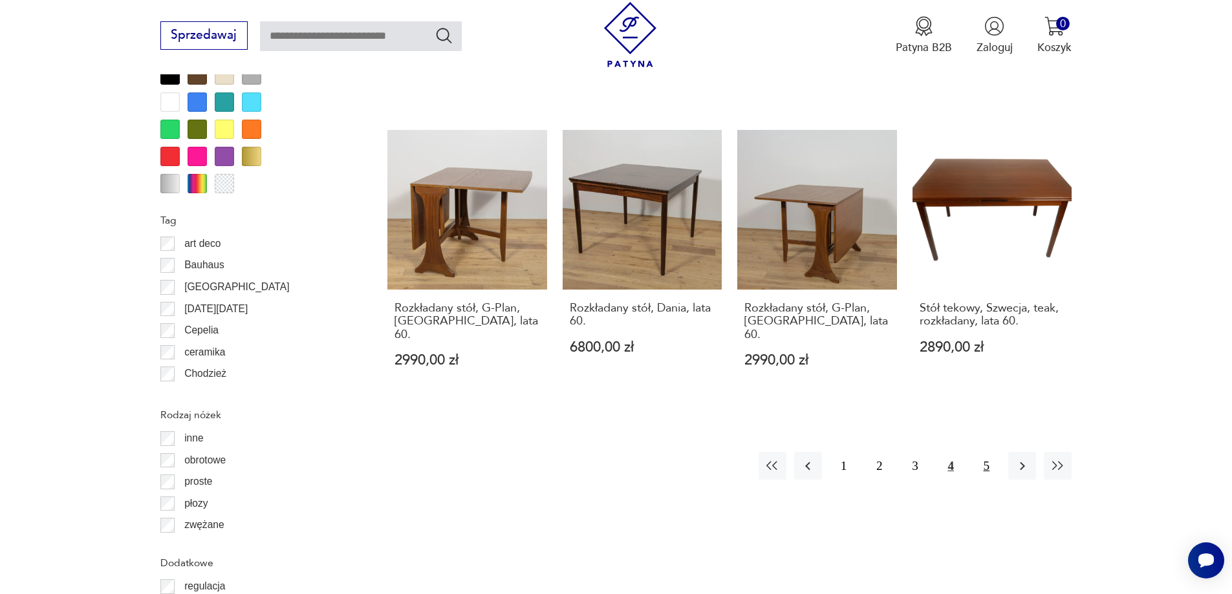
click at [991, 452] on button "5" at bounding box center [986, 466] width 28 height 28
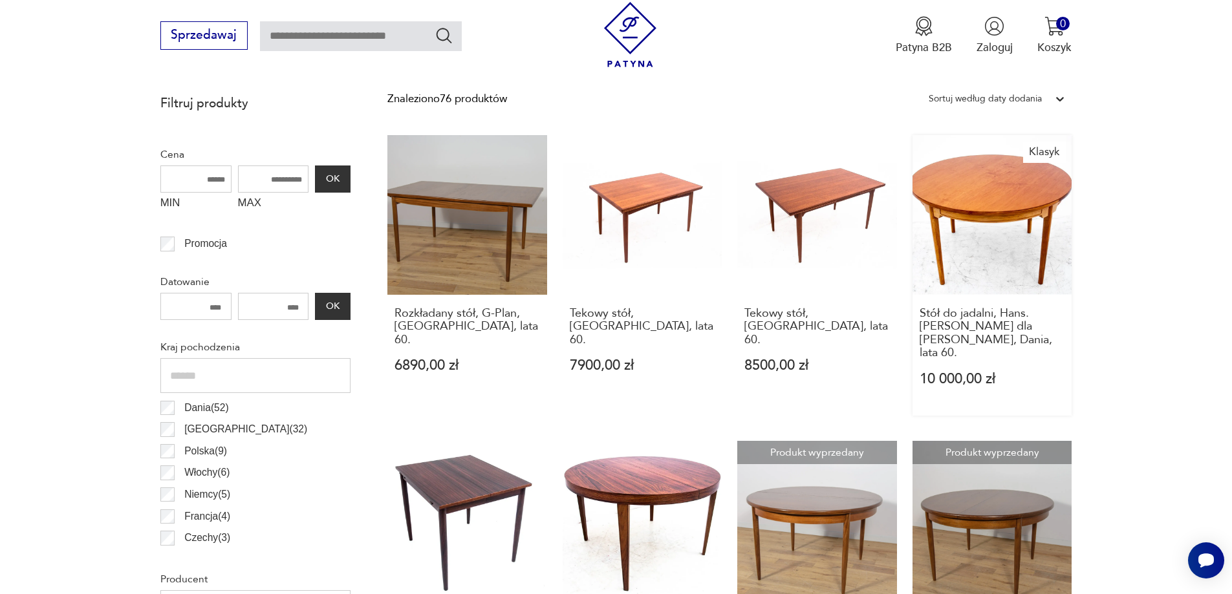
scroll to position [362, 0]
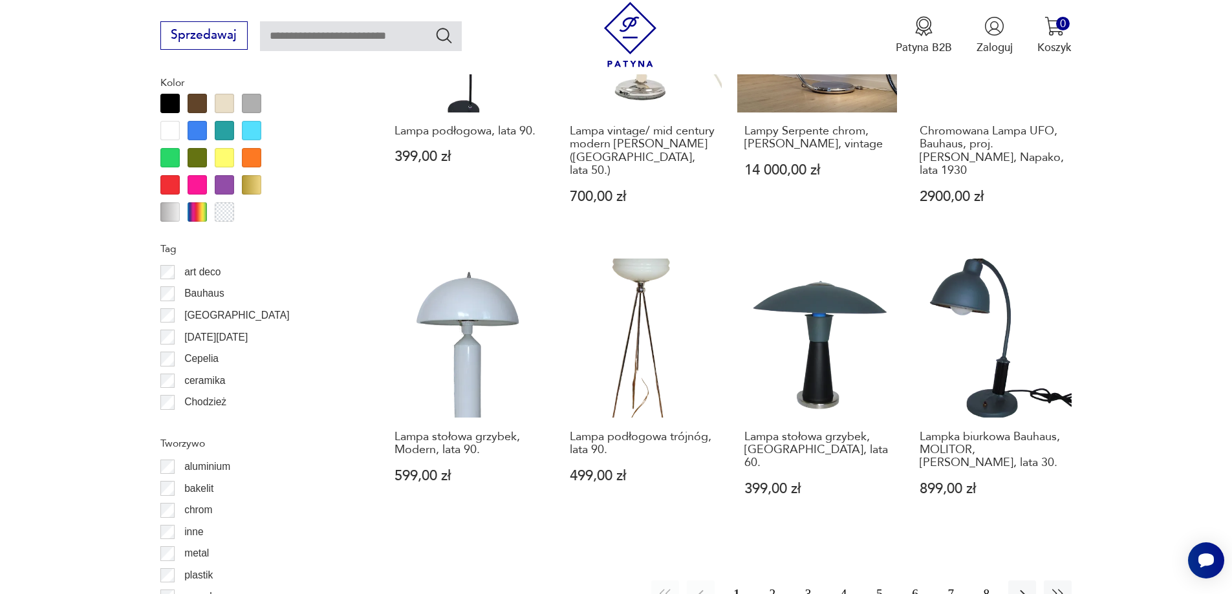
scroll to position [1348, 0]
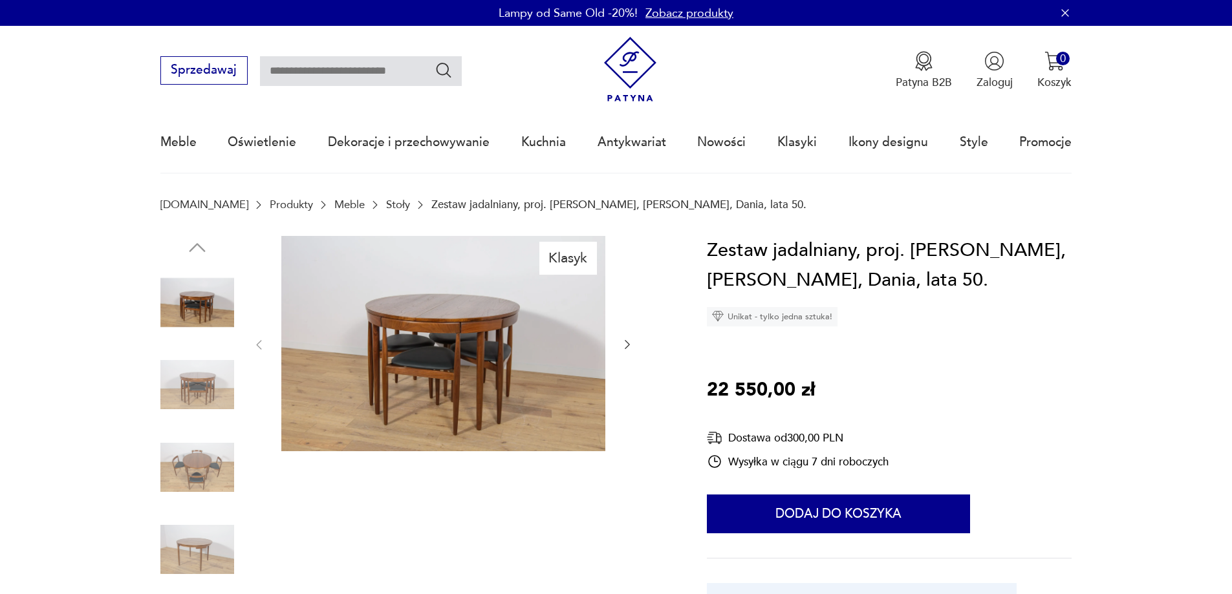
click at [213, 456] on img at bounding box center [197, 468] width 74 height 74
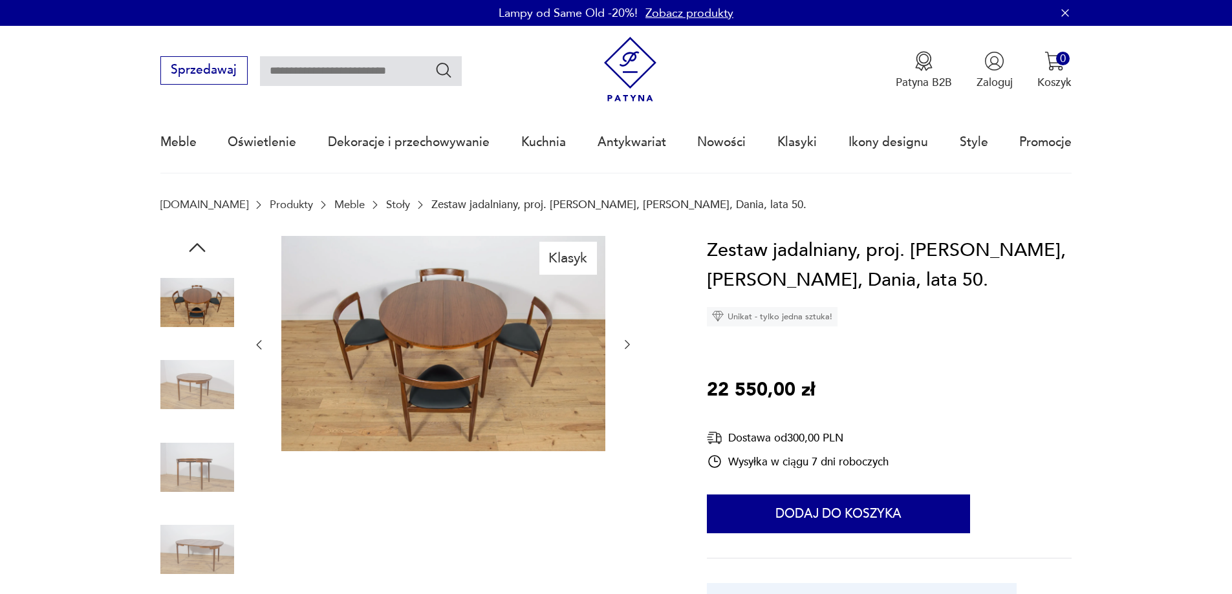
click at [213, 456] on img at bounding box center [197, 468] width 74 height 74
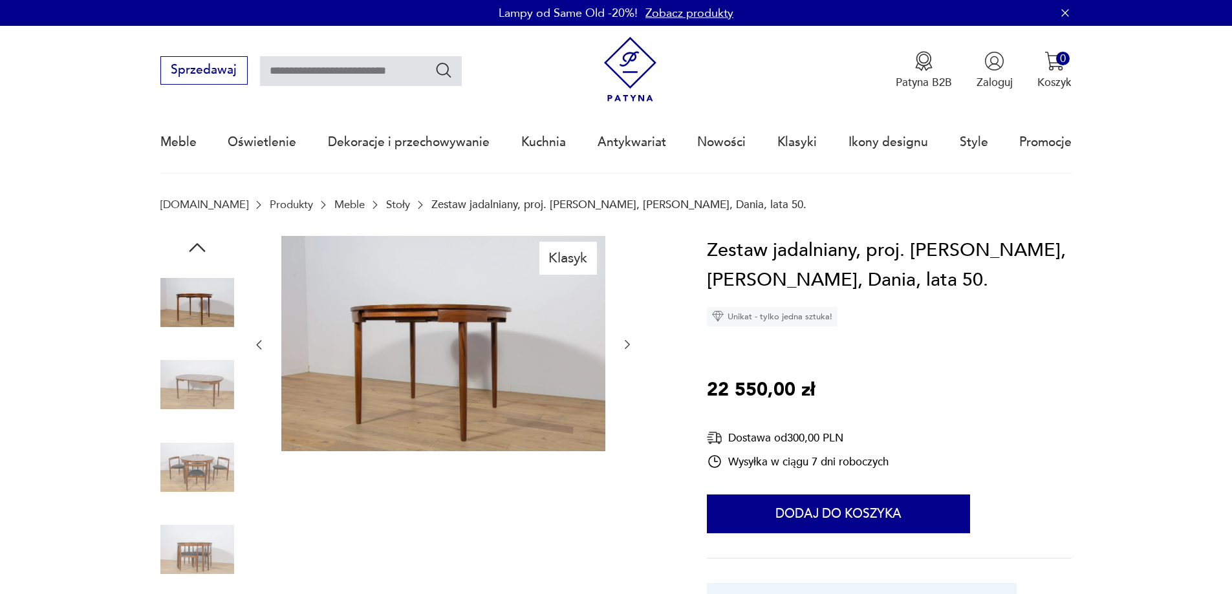
click at [213, 456] on img at bounding box center [197, 468] width 74 height 74
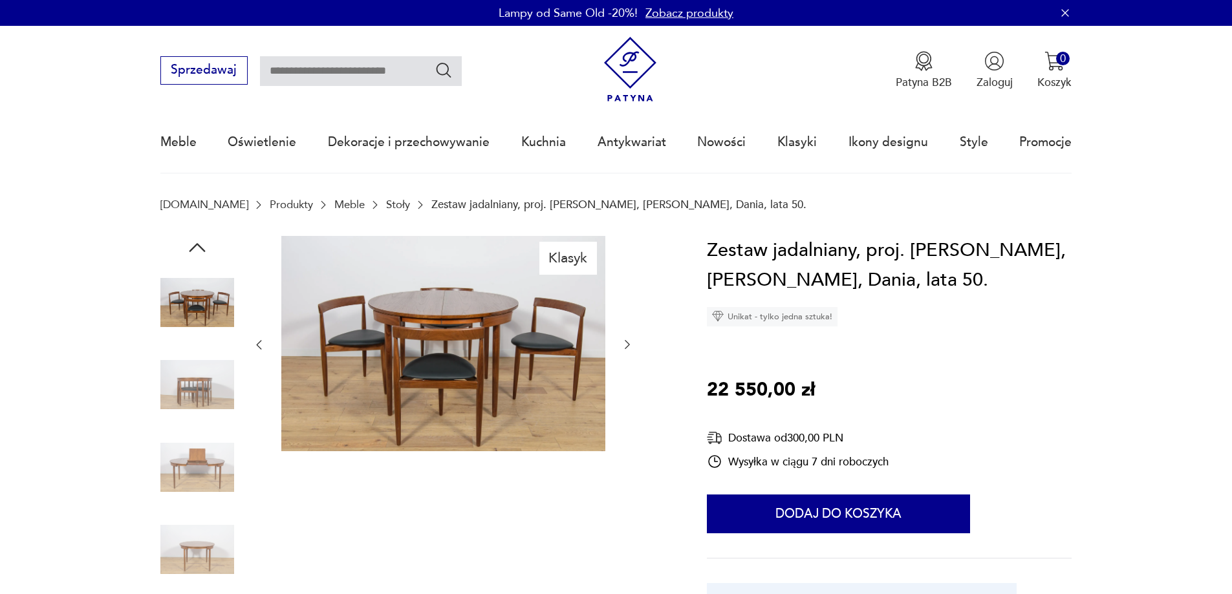
click at [213, 456] on img at bounding box center [197, 468] width 74 height 74
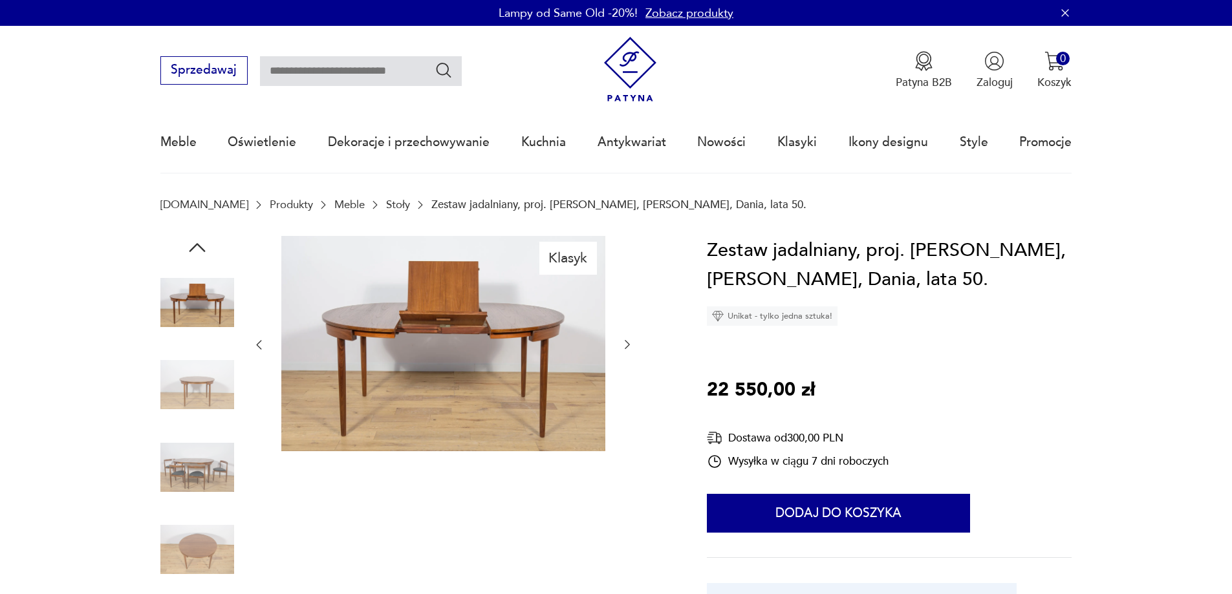
click at [213, 456] on img at bounding box center [197, 468] width 74 height 74
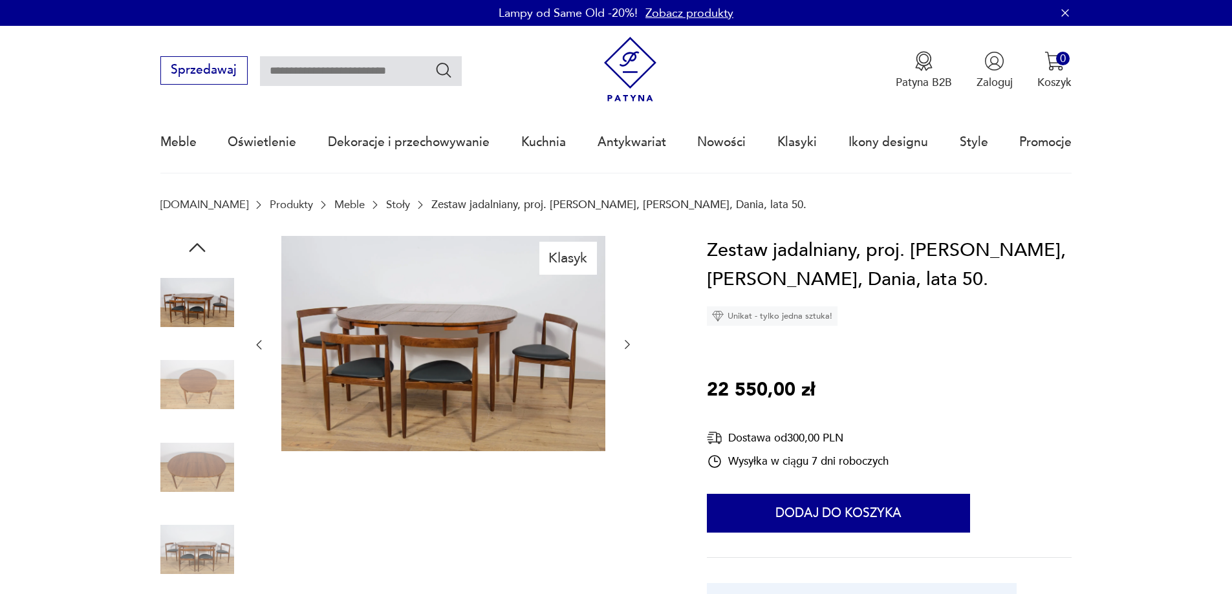
click at [213, 456] on img at bounding box center [197, 468] width 74 height 74
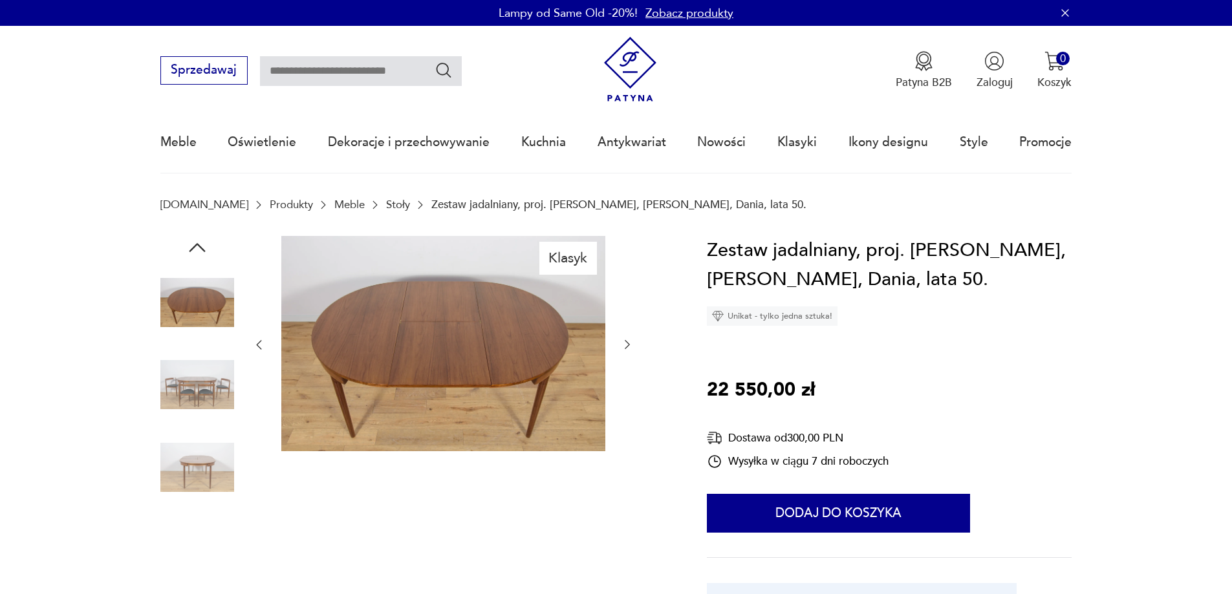
click at [213, 456] on img at bounding box center [197, 468] width 74 height 74
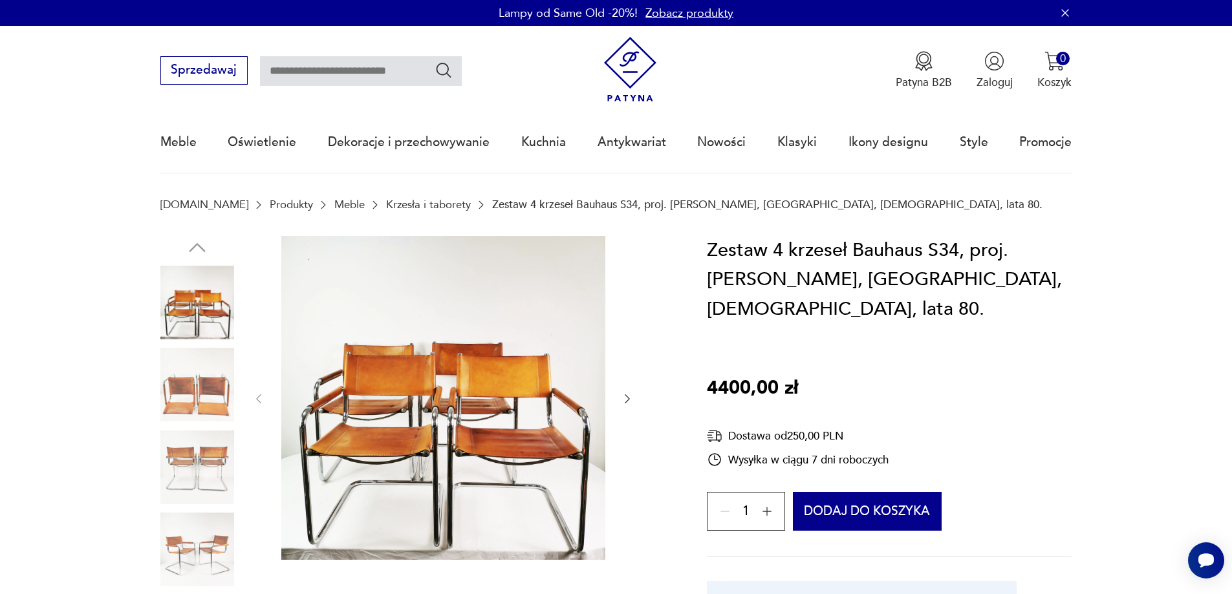
click at [195, 529] on img at bounding box center [197, 550] width 74 height 74
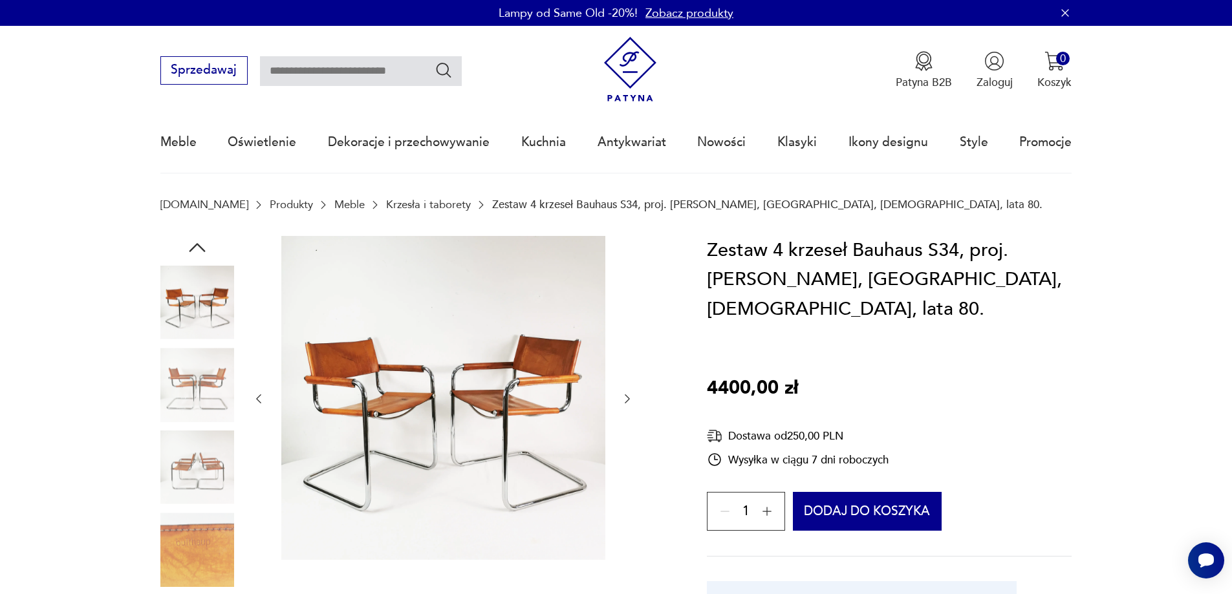
click at [195, 459] on img at bounding box center [197, 468] width 74 height 74
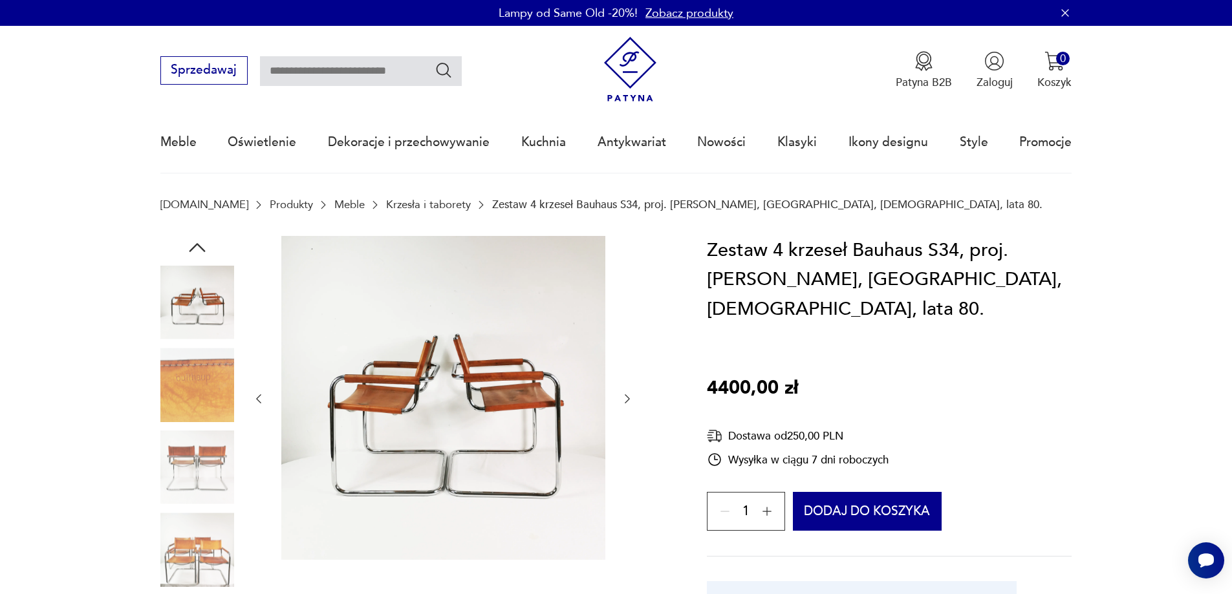
click at [197, 507] on div at bounding box center [197, 427] width 74 height 323
click at [202, 538] on img at bounding box center [197, 550] width 74 height 74
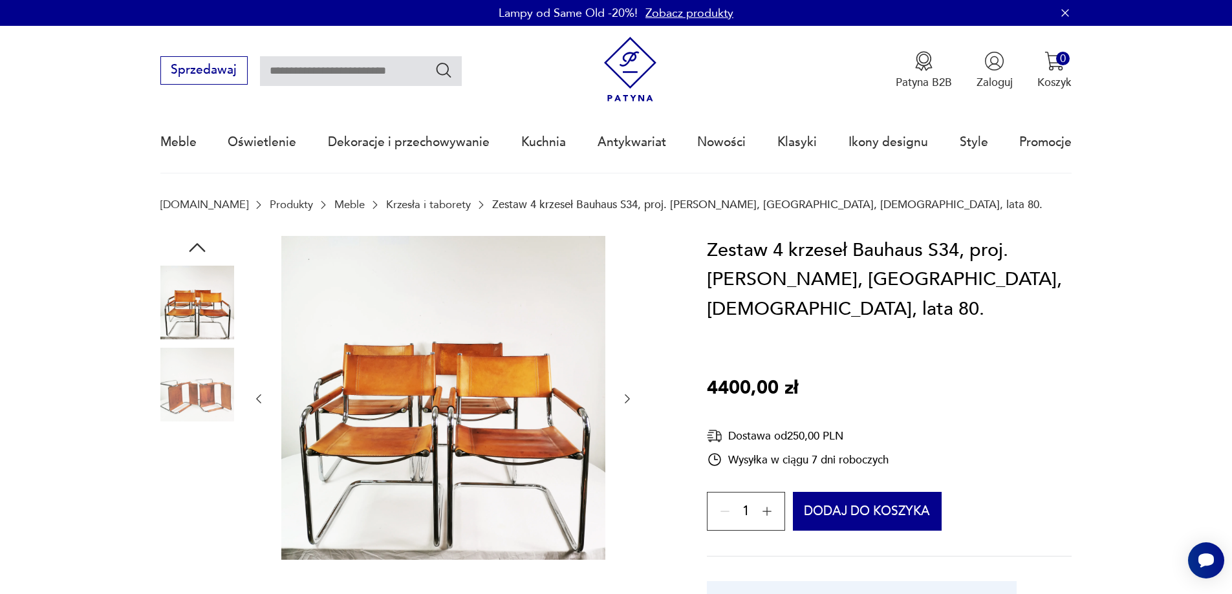
click at [429, 436] on img at bounding box center [443, 398] width 324 height 324
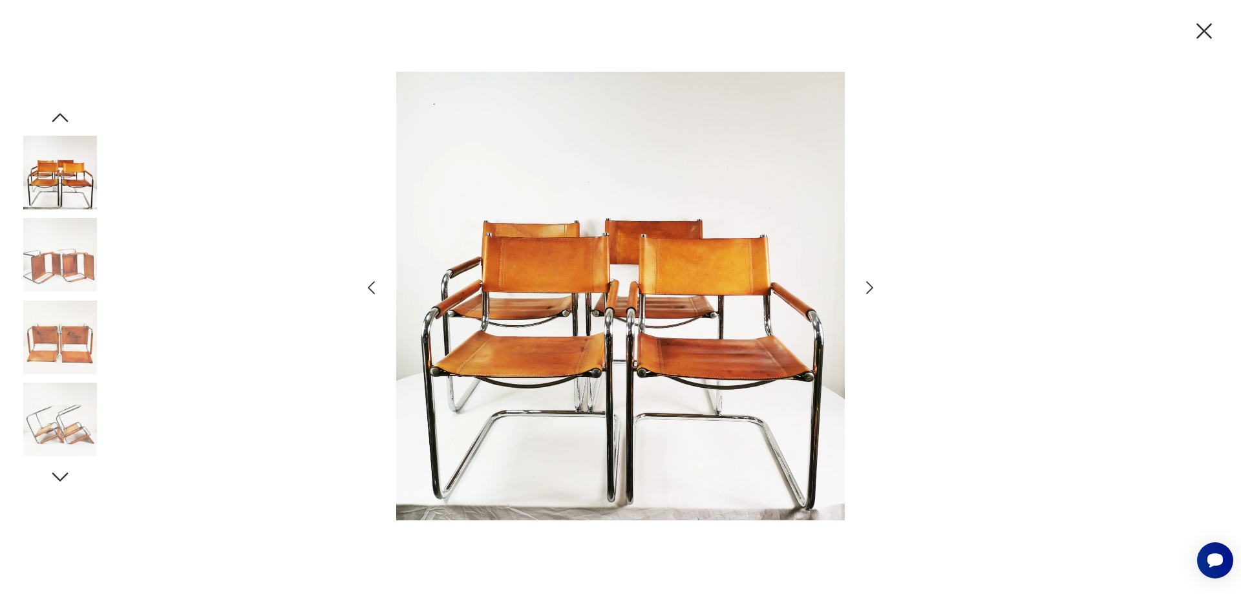
click at [639, 315] on img at bounding box center [620, 295] width 449 height 475
click at [734, 341] on img at bounding box center [620, 295] width 449 height 475
click at [1212, 29] on icon "button" at bounding box center [1204, 30] width 27 height 27
